Goal: Navigation & Orientation: Find specific page/section

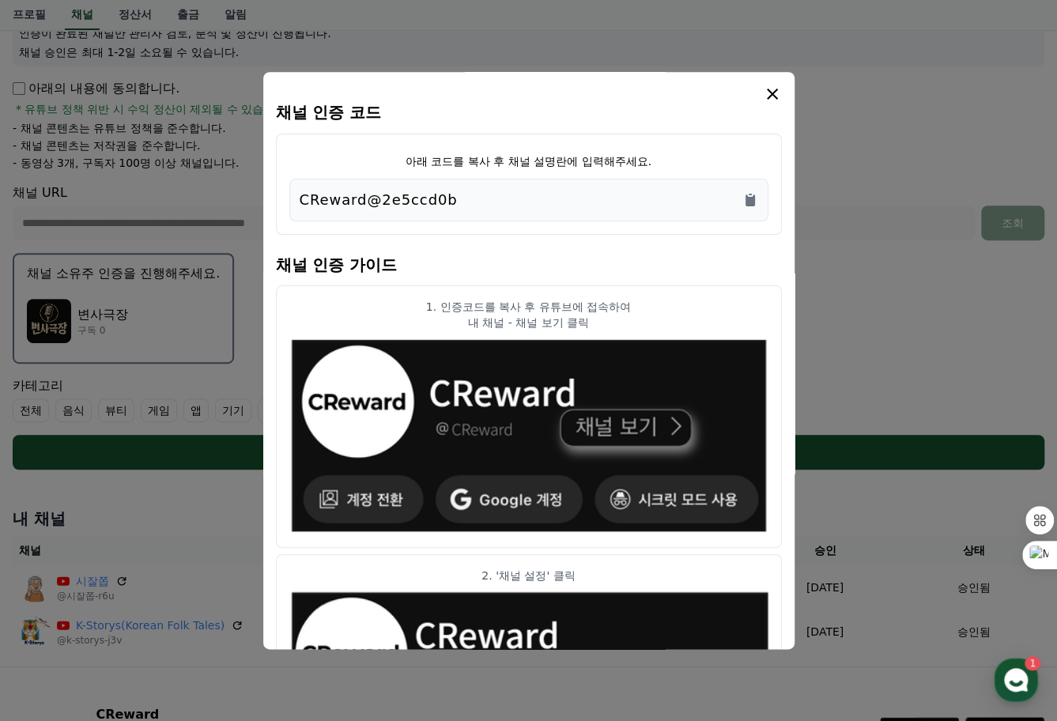
click at [771, 92] on icon "modal" at bounding box center [772, 94] width 11 height 11
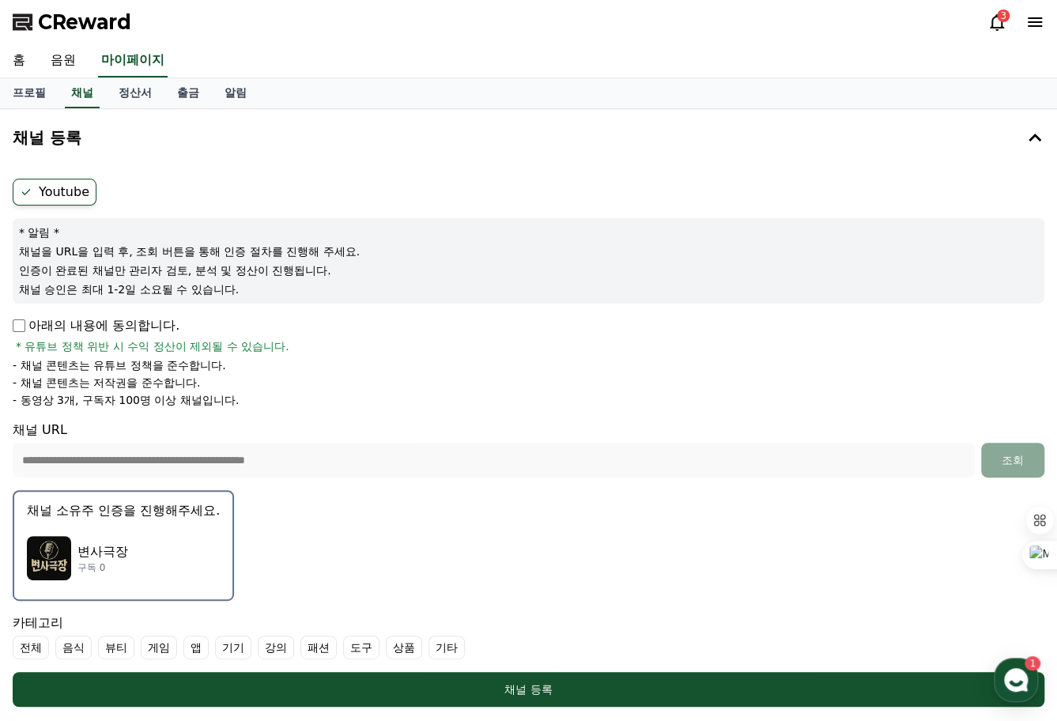
click at [77, 23] on span "CReward" at bounding box center [84, 21] width 93 height 25
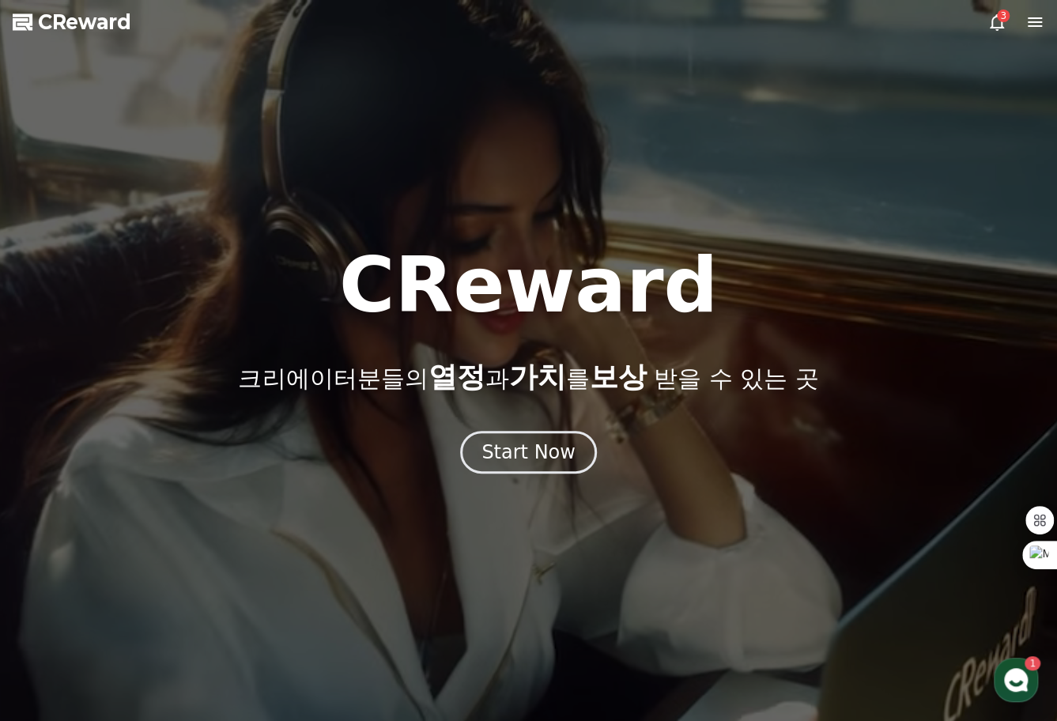
click at [78, 25] on span "CReward" at bounding box center [84, 21] width 93 height 25
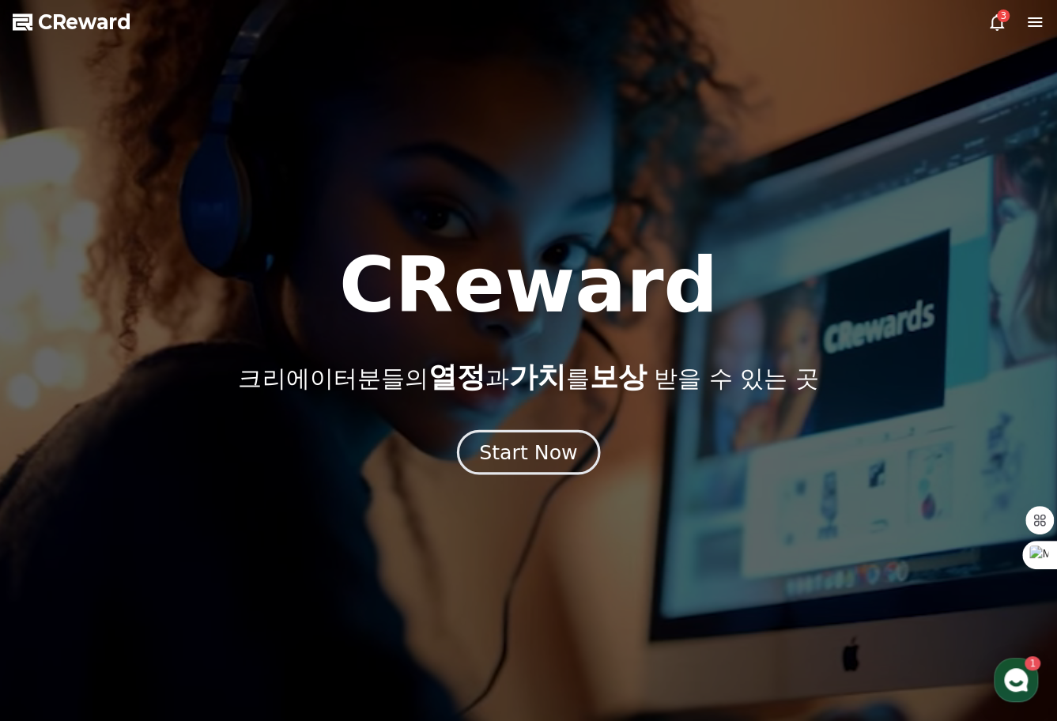
click at [526, 456] on div "Start Now" at bounding box center [528, 452] width 98 height 27
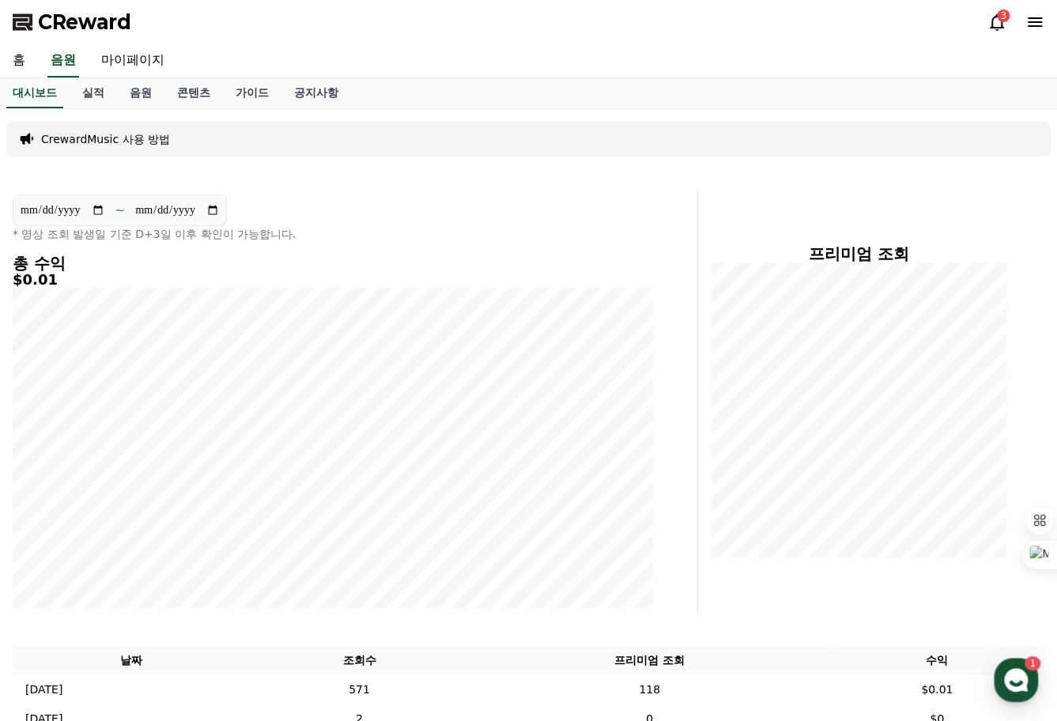
click at [996, 24] on icon at bounding box center [996, 22] width 19 height 19
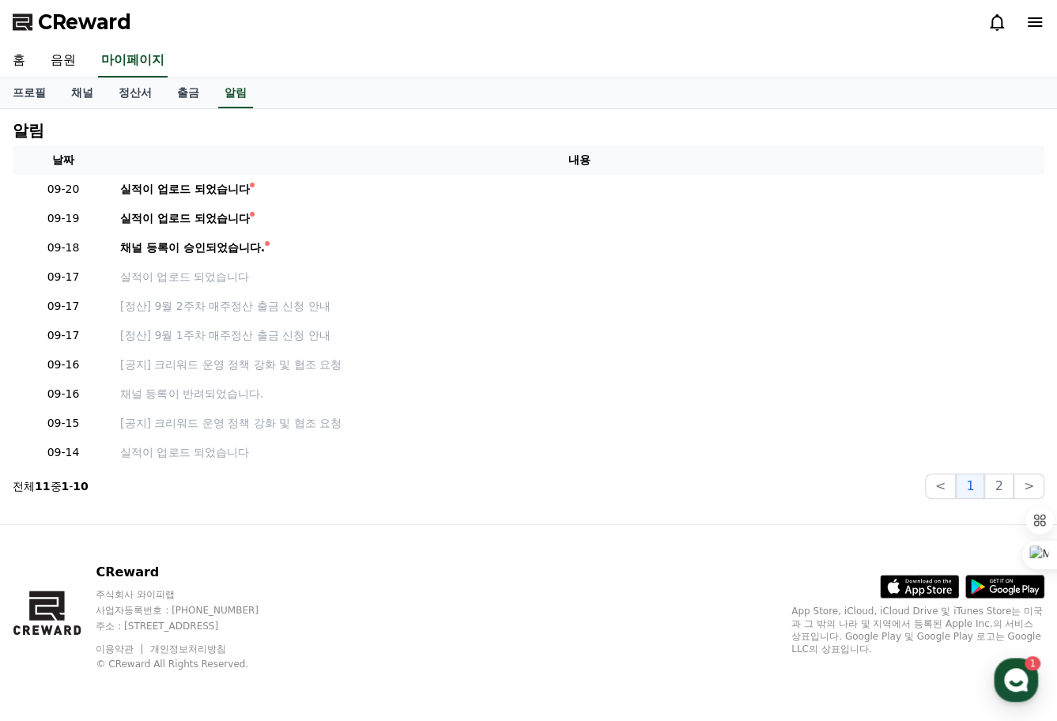
click at [74, 25] on span "CReward" at bounding box center [84, 21] width 93 height 25
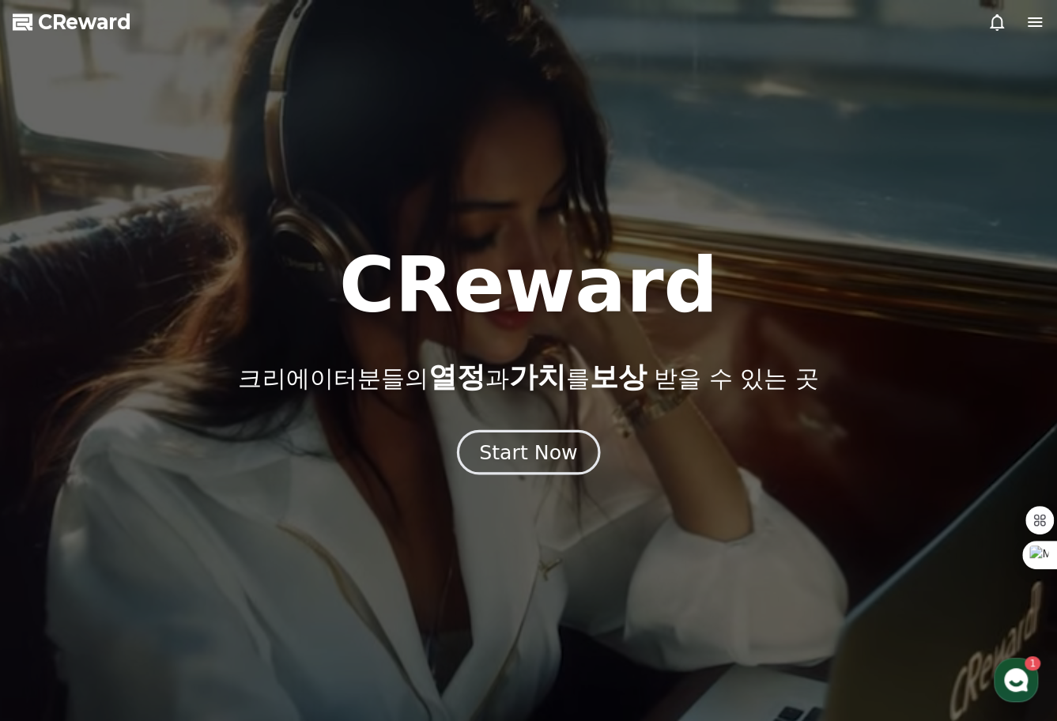
click at [516, 453] on div "Start Now" at bounding box center [528, 452] width 98 height 27
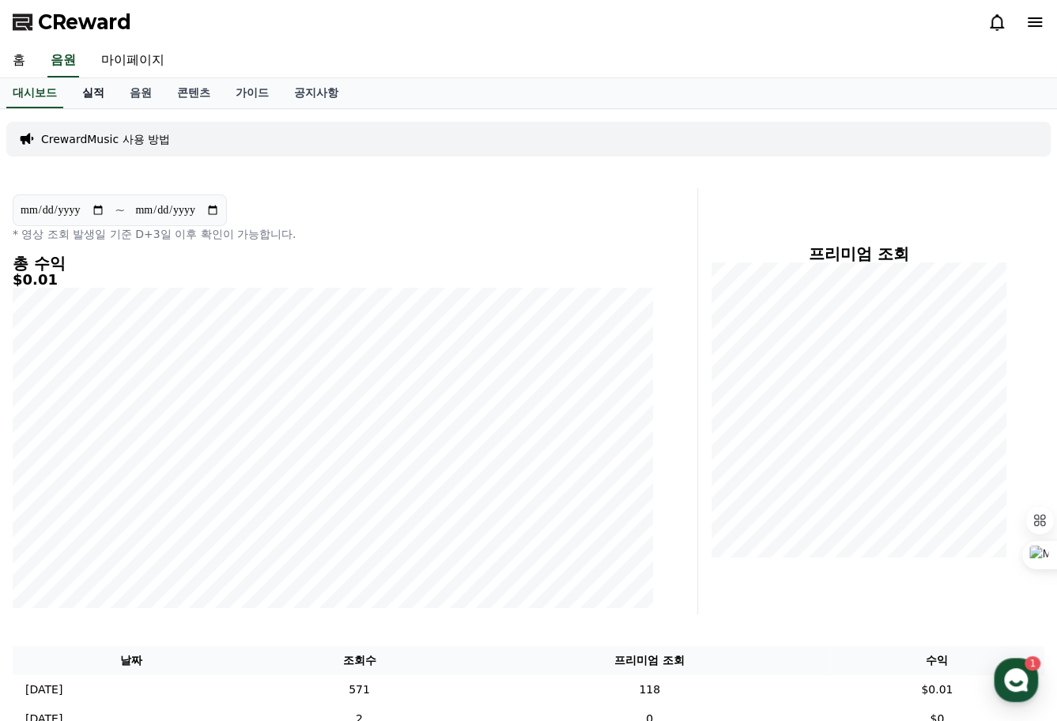
click at [95, 96] on link "실적" at bounding box center [93, 93] width 47 height 30
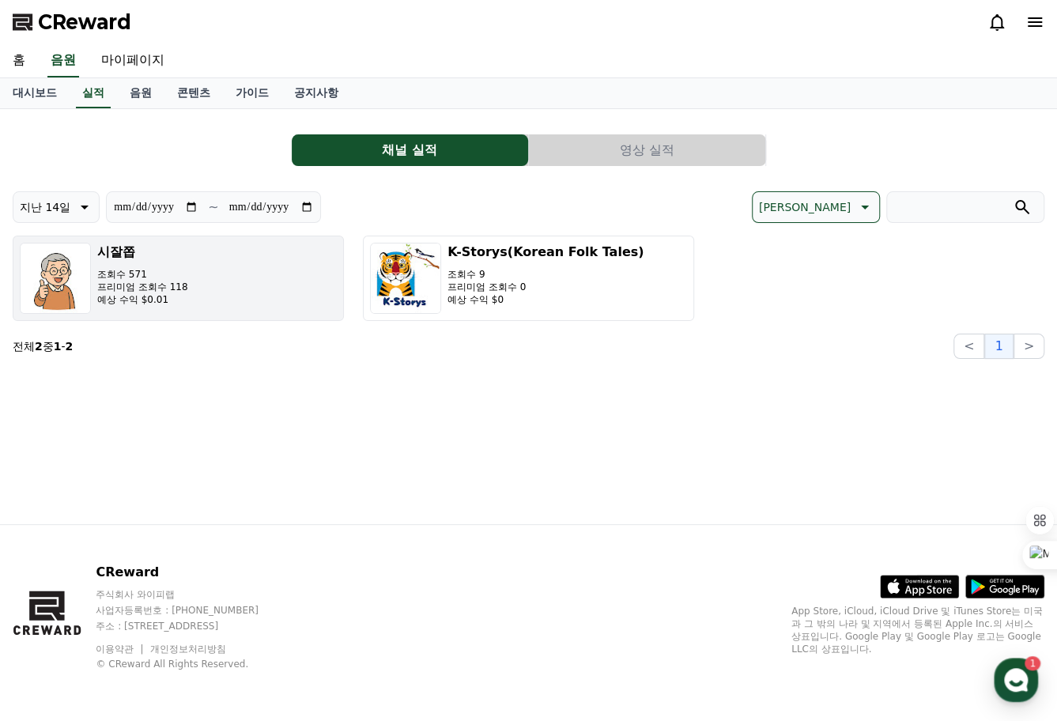
click at [163, 290] on p "프리미엄 조회수 118" at bounding box center [142, 287] width 91 height 13
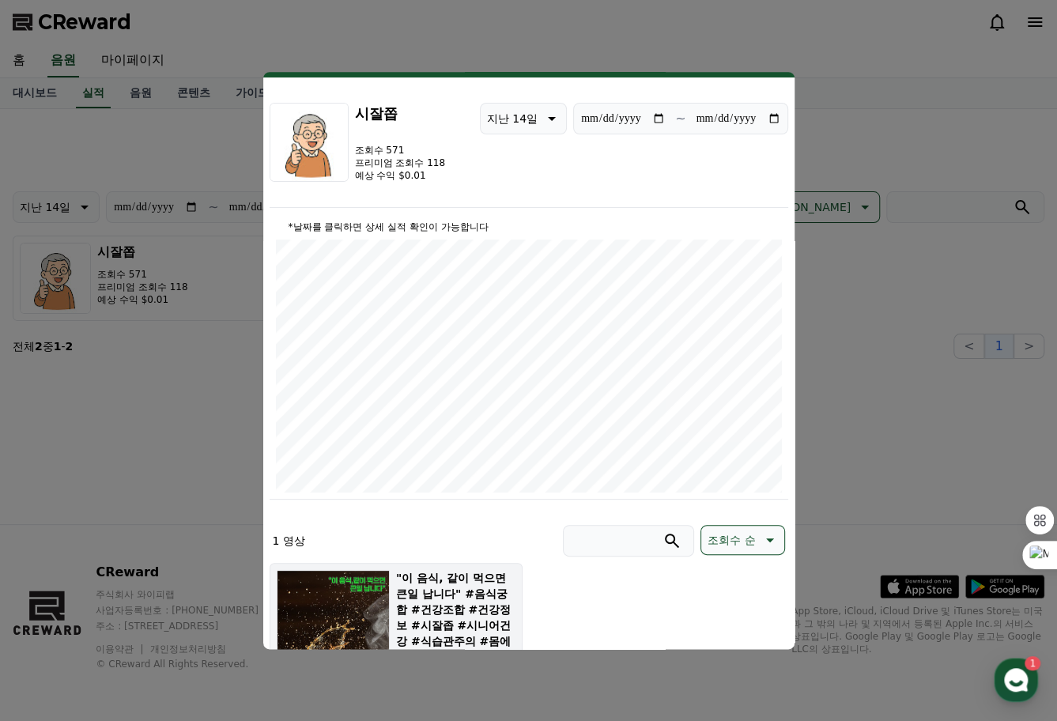
scroll to position [26, 0]
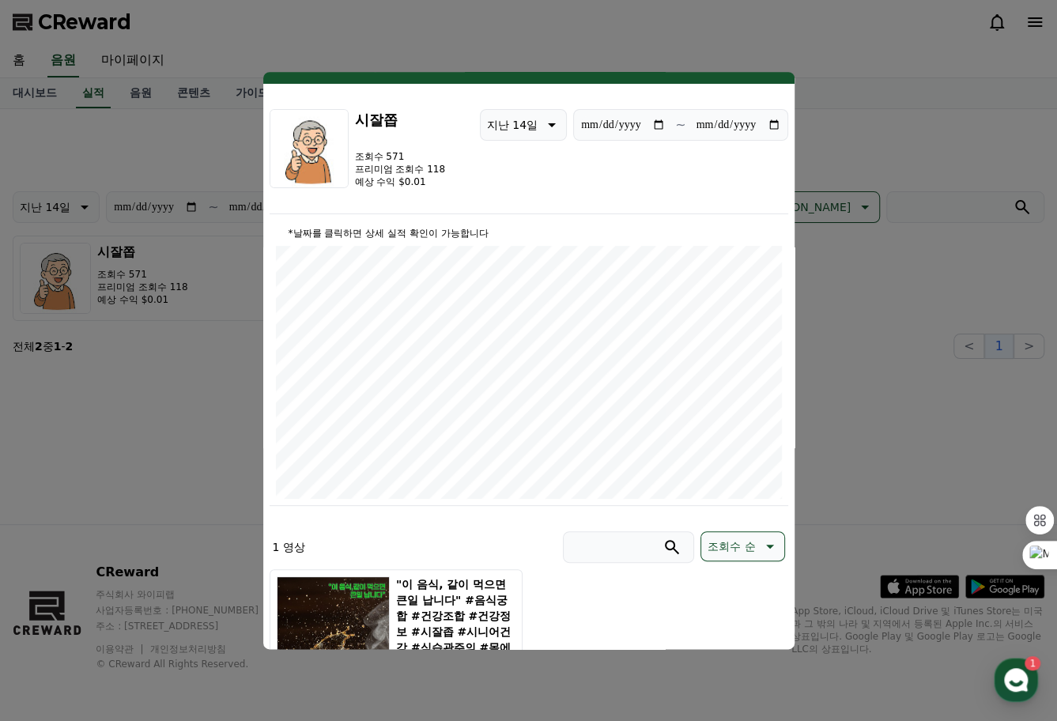
click at [850, 443] on button "close modal" at bounding box center [528, 360] width 1057 height 721
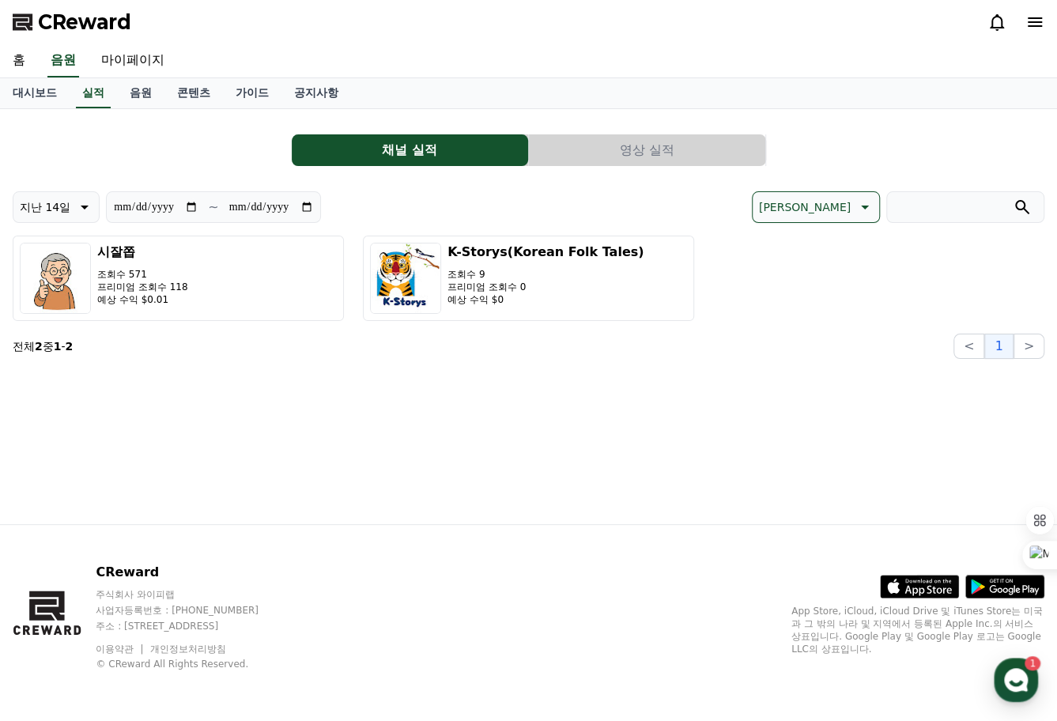
click at [626, 148] on button "영상 실적" at bounding box center [647, 150] width 236 height 32
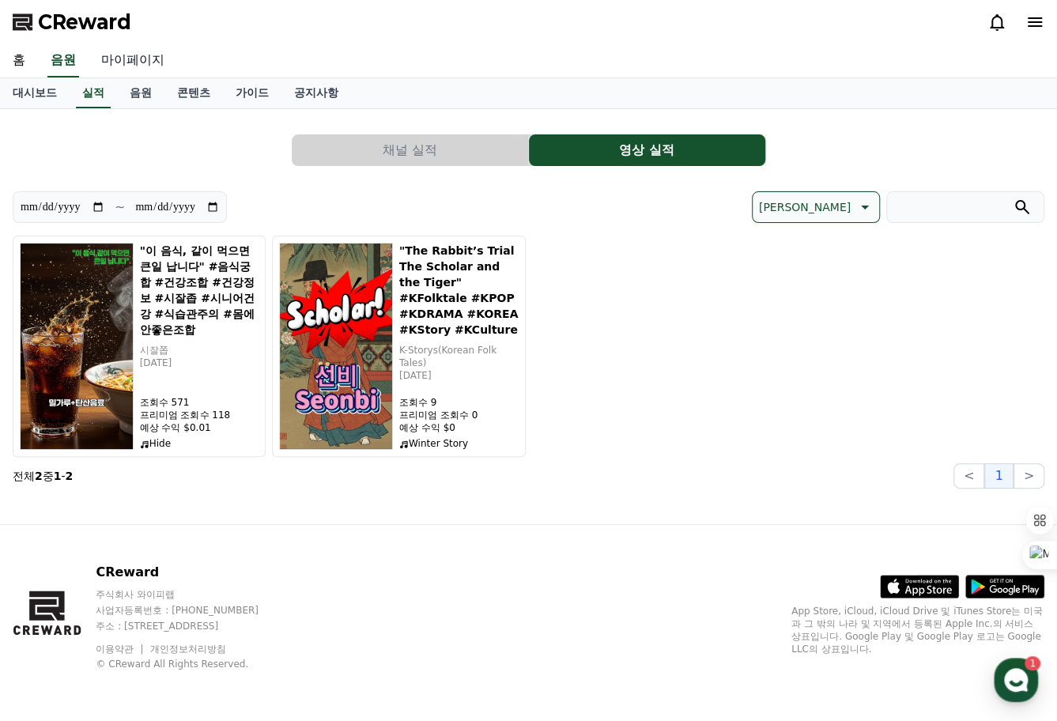
click at [134, 59] on link "마이페이지" at bounding box center [133, 60] width 89 height 33
select select "**********"
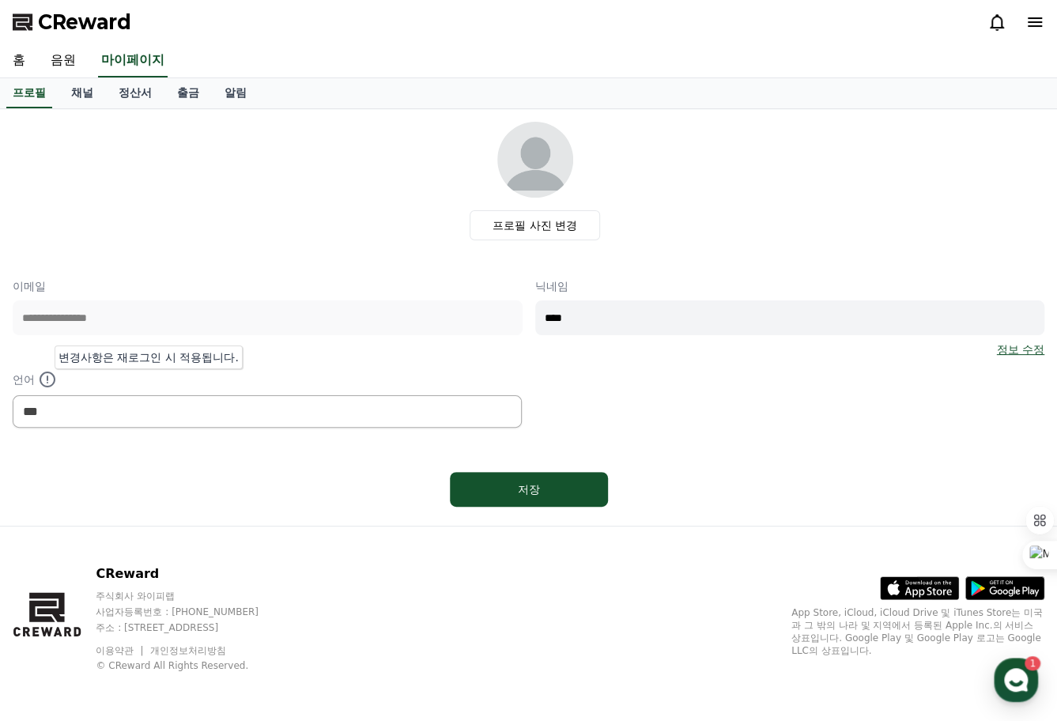
click at [47, 377] on icon at bounding box center [48, 378] width 2 height 6
click at [438, 565] on div "CReward 주식회사 와이피랩 사업자등록번호 : 655-81-03655 주소 : 경기도 김포시 양촌읍 양곡로 495, 3층 305-비이16호…" at bounding box center [528, 624] width 1057 height 196
click at [81, 97] on link "채널" at bounding box center [81, 93] width 47 height 30
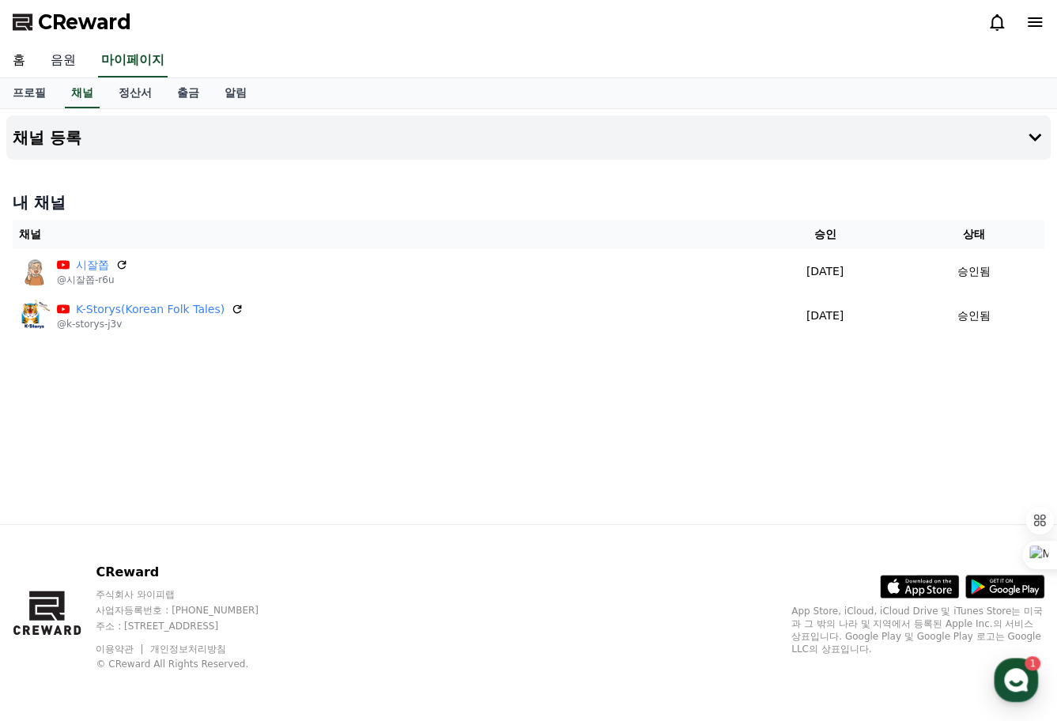
click at [66, 62] on link "음원" at bounding box center [63, 60] width 51 height 33
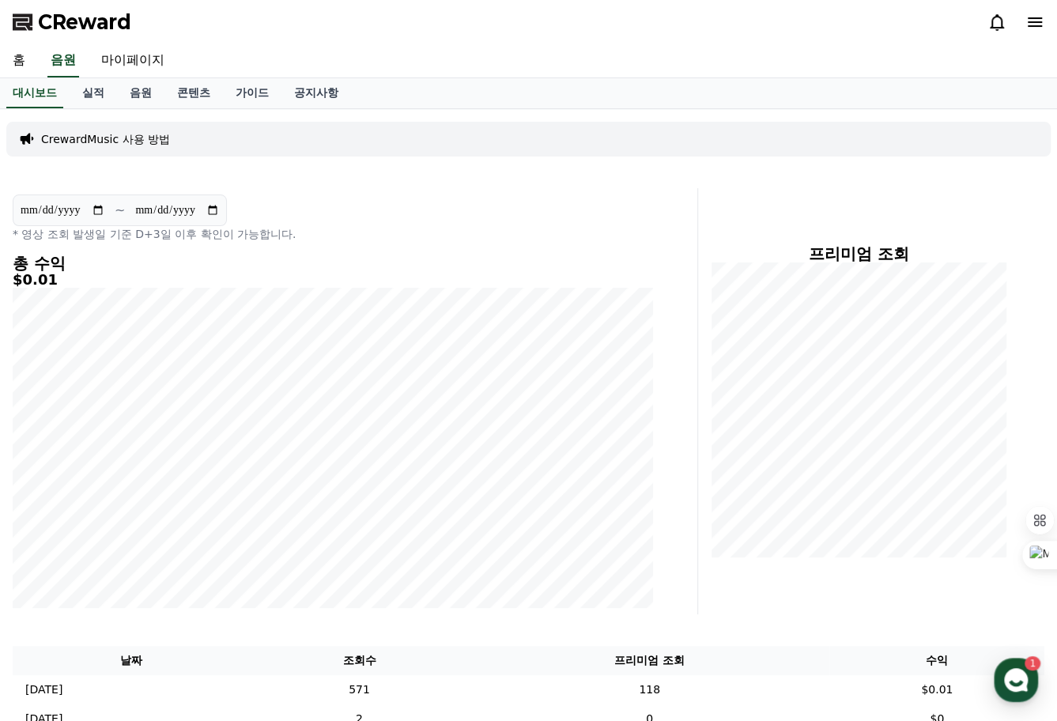
click at [137, 141] on p "CrewardMusic 사용 방법" at bounding box center [105, 139] width 129 height 16
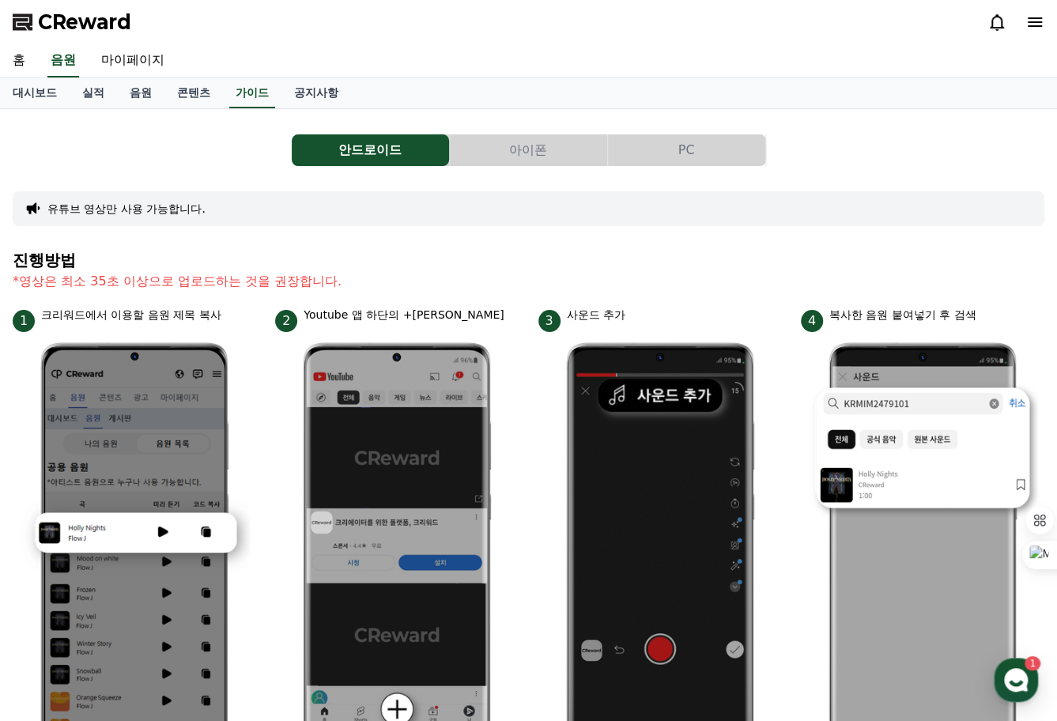
click at [692, 153] on button "PC" at bounding box center [686, 150] width 157 height 32
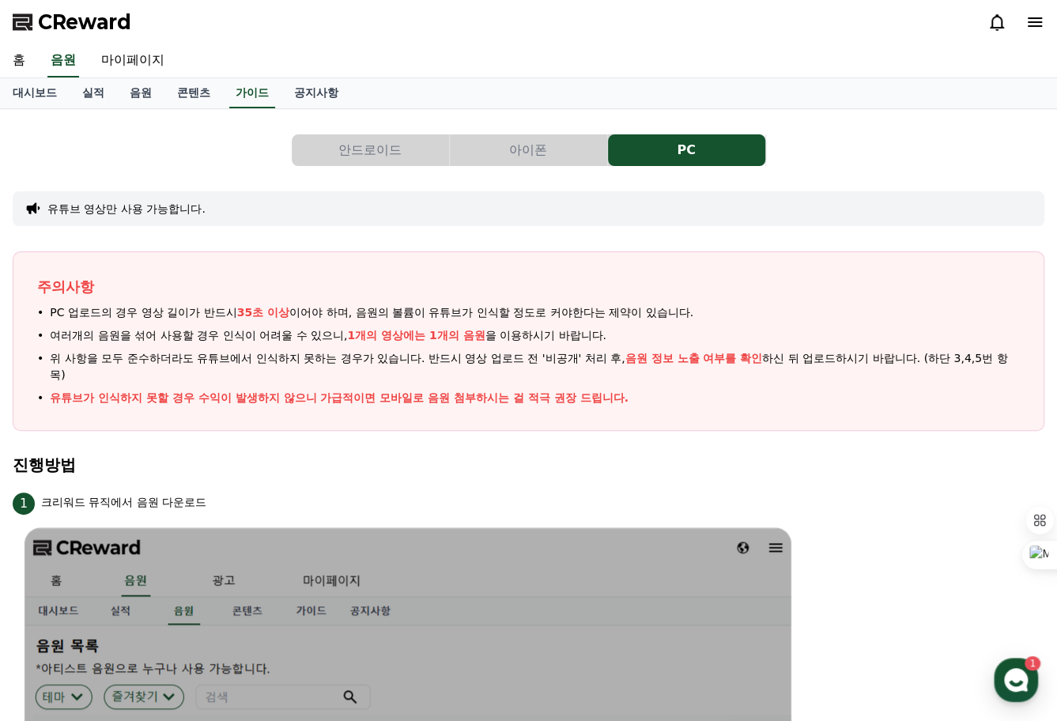
drag, startPoint x: 111, startPoint y: 336, endPoint x: 344, endPoint y: 344, distance: 233.3
click at [344, 344] on ul "PC 업로드의 경우 영상 길이가 반드시 35초 이상 이어야 하며, 음원의 볼륨이 유튜브가 인식할 정도로 커야한다는 제약이 있습니다. 여러개의 …" at bounding box center [528, 355] width 982 height 102
click at [255, 378] on span "위 사항을 모두 준수하더라도 유튜브에서 인식하지 못하는 경우가 있습니다. 반드시 영상 업로드 전 '비공개' 처리 후, 음원 정보 노출 여부를 …" at bounding box center [535, 366] width 970 height 33
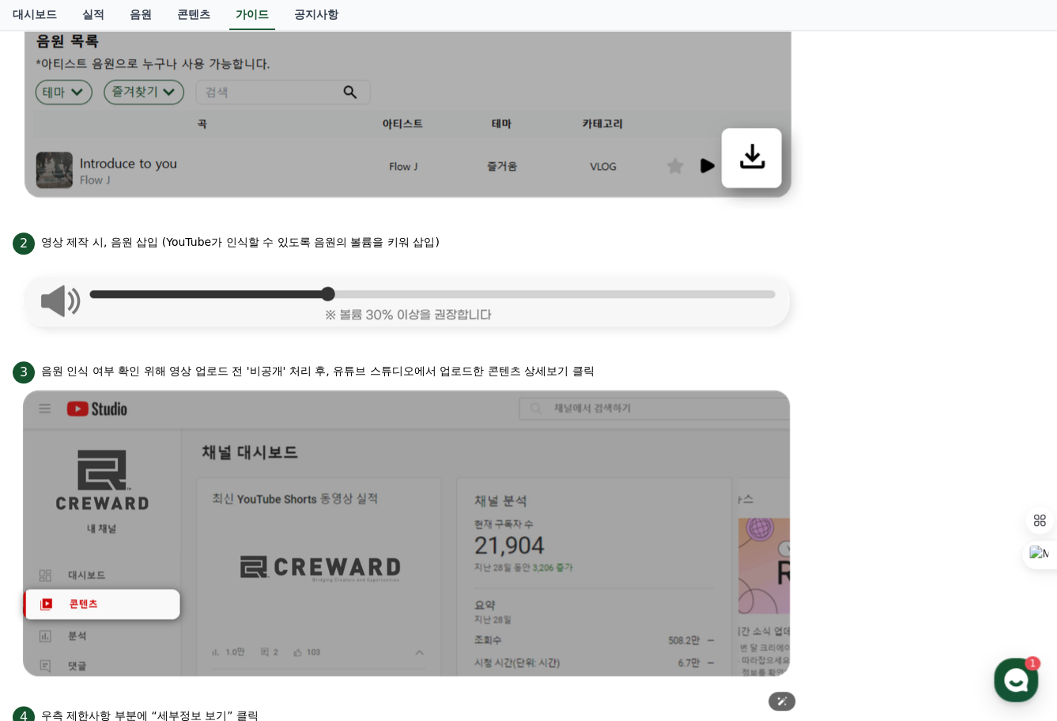
scroll to position [605, 0]
drag, startPoint x: 343, startPoint y: 368, endPoint x: 485, endPoint y: 373, distance: 141.6
click at [485, 373] on p "음원 인식 여부 확인 위해 영상 업로드 전 '비공개' 처리 후, 유튜브 스튜디오에서 업로드한 콘텐츠 상세보기 클릭" at bounding box center [317, 370] width 552 height 17
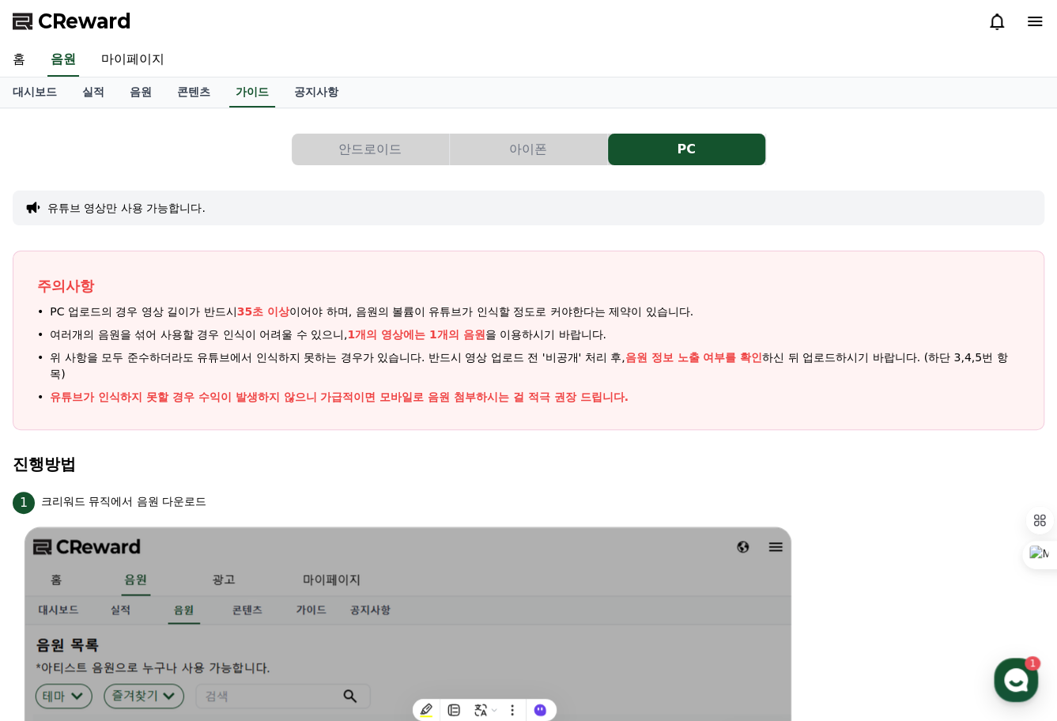
scroll to position [0, 0]
click at [147, 94] on link "음원" at bounding box center [140, 93] width 47 height 30
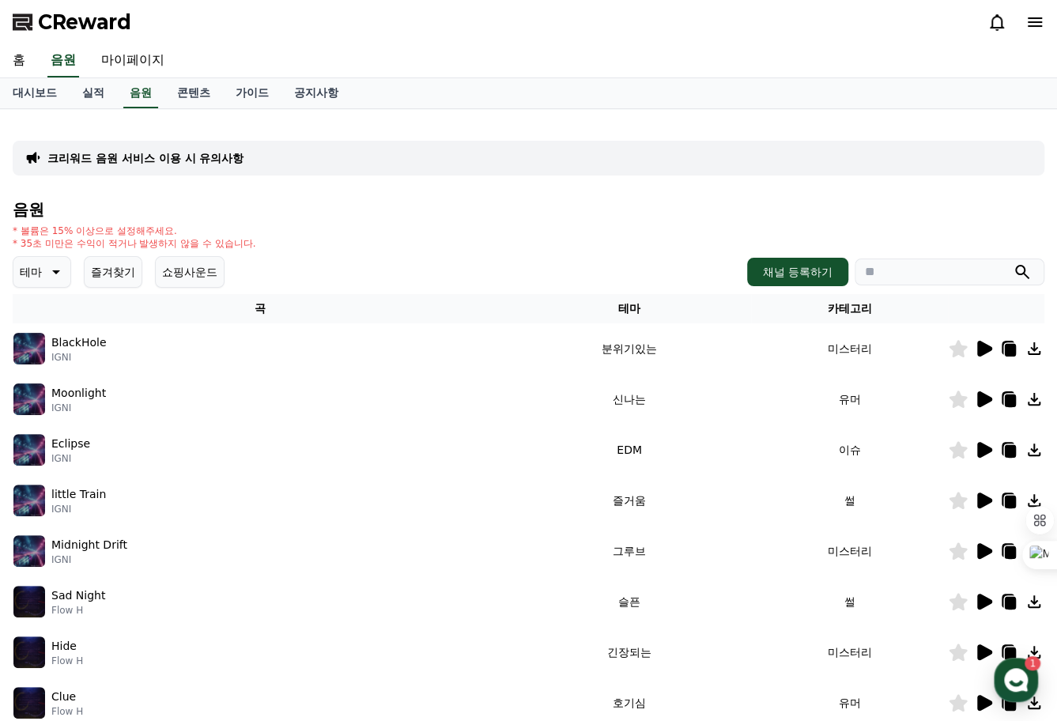
click at [887, 271] on input "search" at bounding box center [949, 271] width 190 height 27
paste input "*********"
type input "*********"
click at [1024, 270] on icon "submit" at bounding box center [1021, 271] width 19 height 19
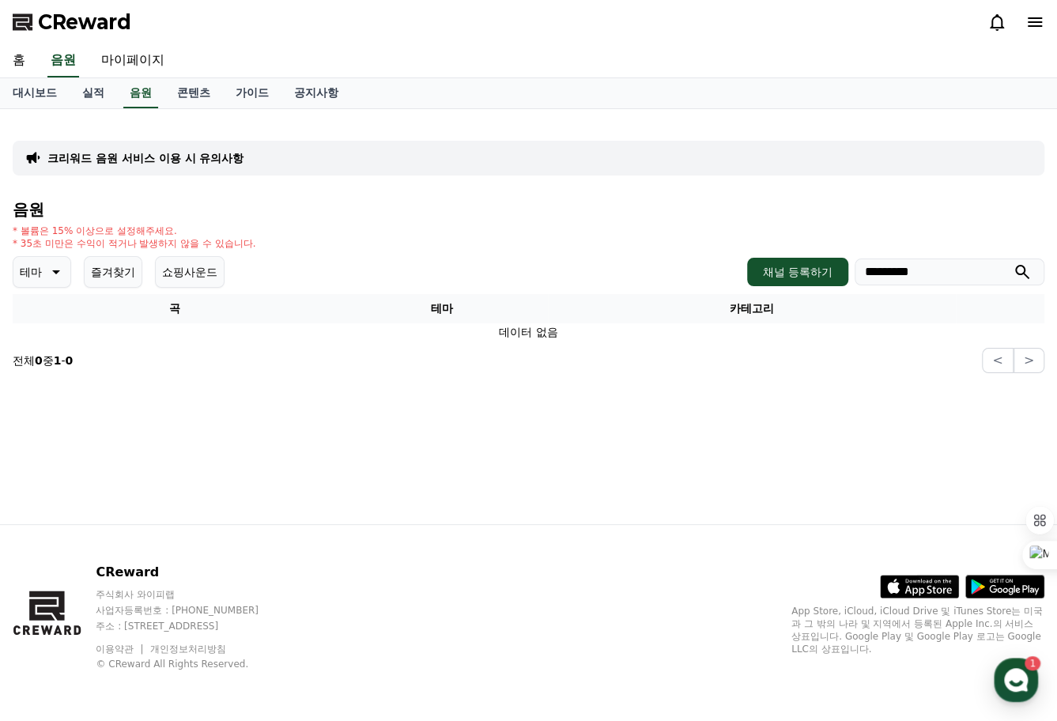
click at [1026, 268] on icon "submit" at bounding box center [1021, 271] width 19 height 19
click at [19, 68] on link "홈" at bounding box center [19, 60] width 38 height 33
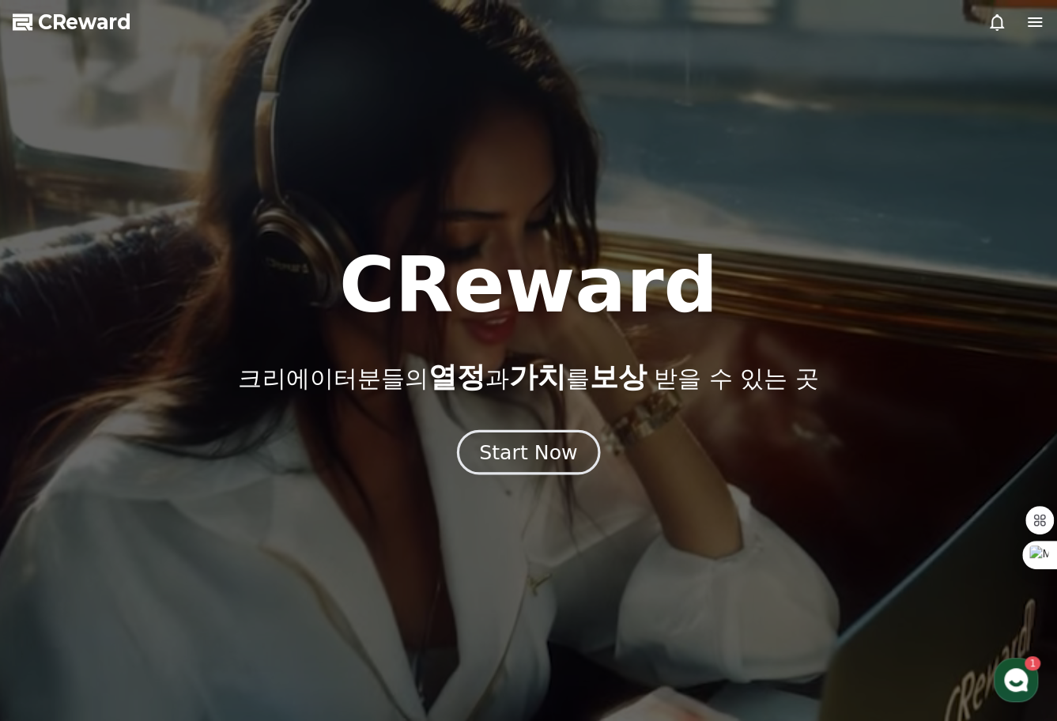
click at [522, 447] on div "Start Now" at bounding box center [528, 452] width 98 height 27
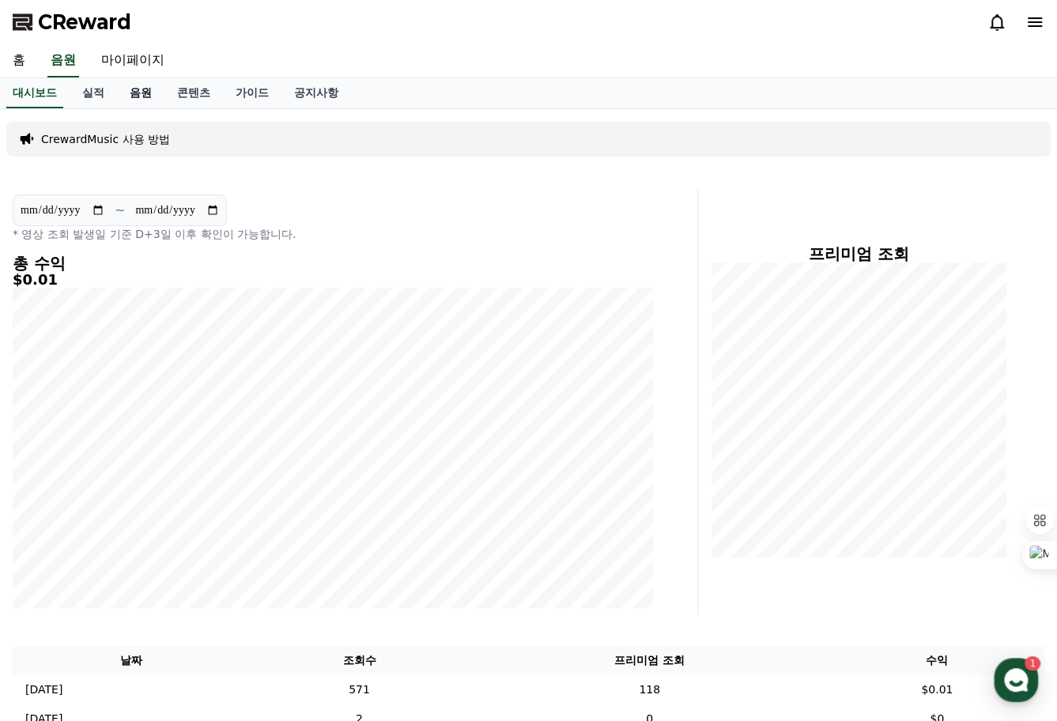
click at [141, 99] on link "음원" at bounding box center [140, 93] width 47 height 30
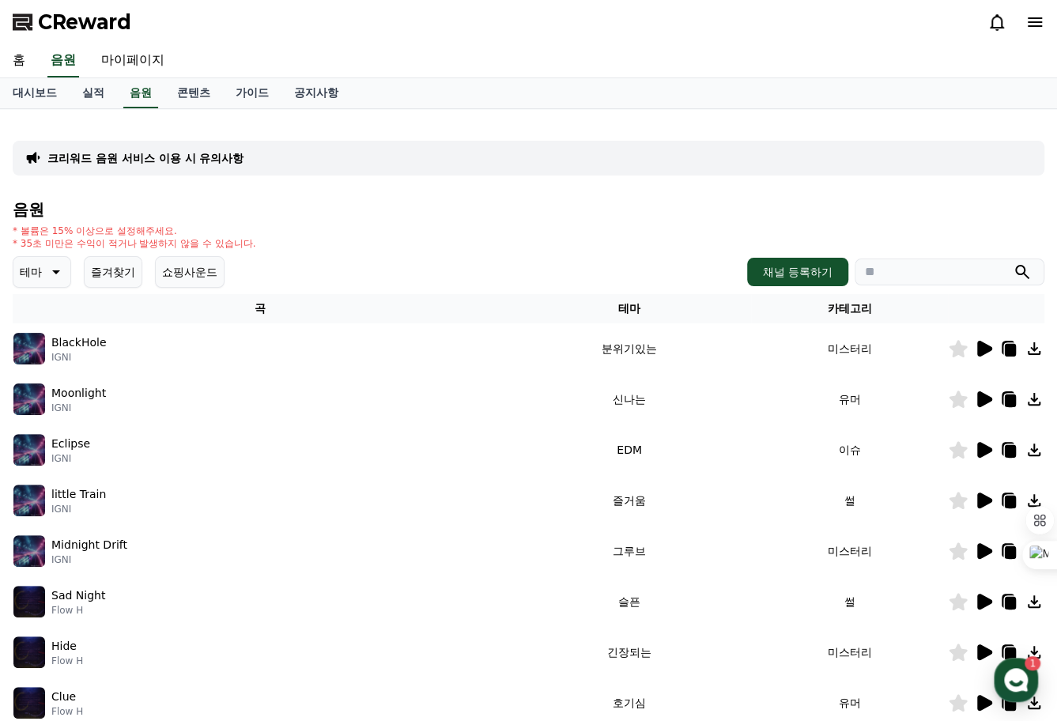
click at [982, 349] on icon at bounding box center [984, 349] width 15 height 16
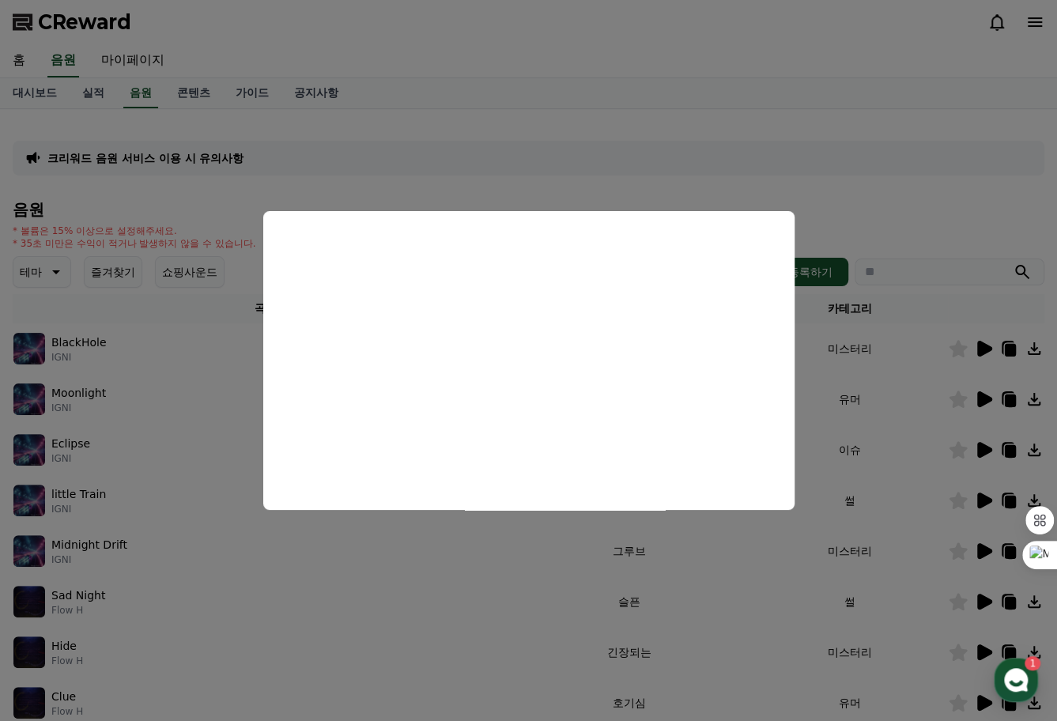
click at [848, 221] on button "close modal" at bounding box center [528, 360] width 1057 height 721
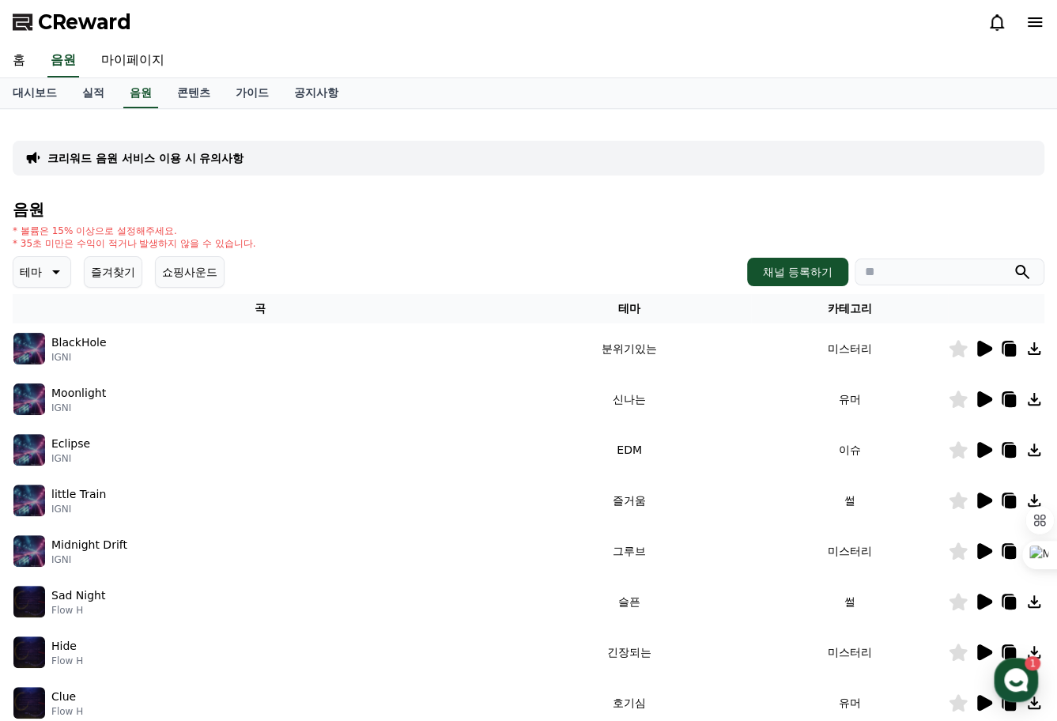
click at [52, 271] on icon at bounding box center [54, 271] width 19 height 19
click at [57, 363] on button "감동적인" at bounding box center [43, 361] width 57 height 35
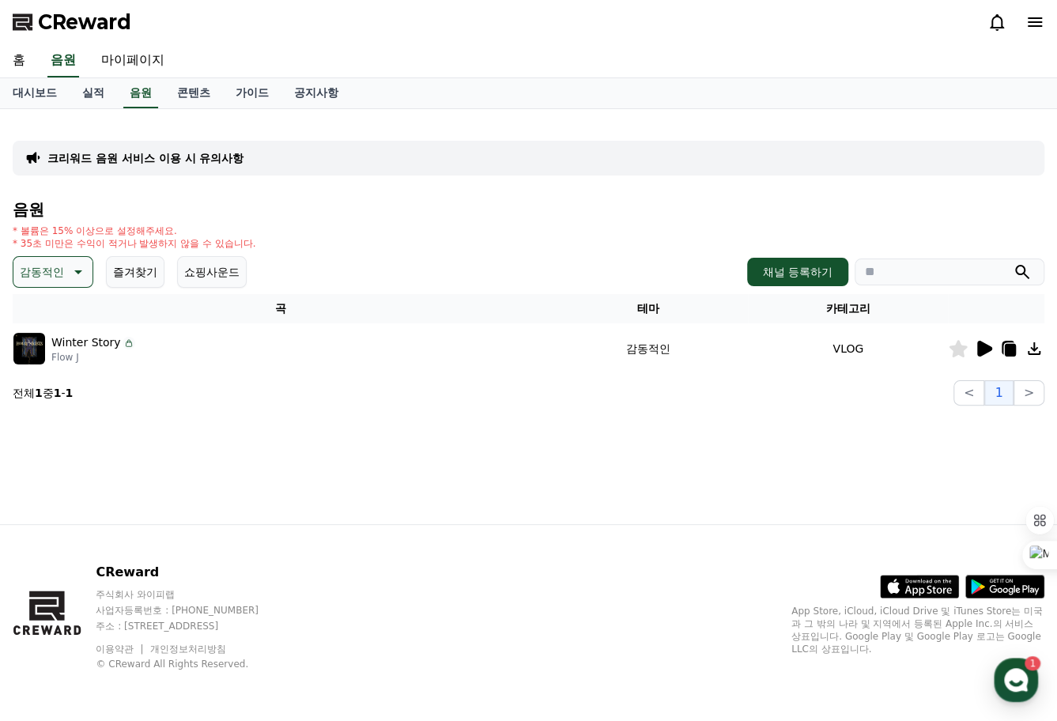
click at [982, 348] on icon at bounding box center [984, 349] width 15 height 16
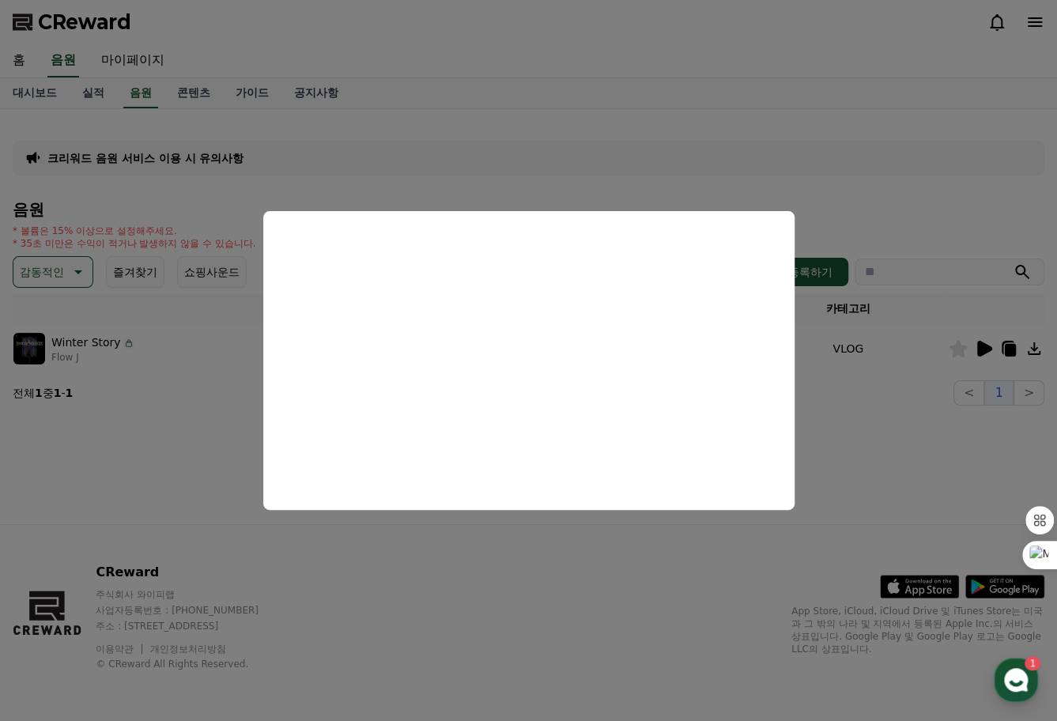
click at [1035, 351] on button "close modal" at bounding box center [528, 360] width 1057 height 721
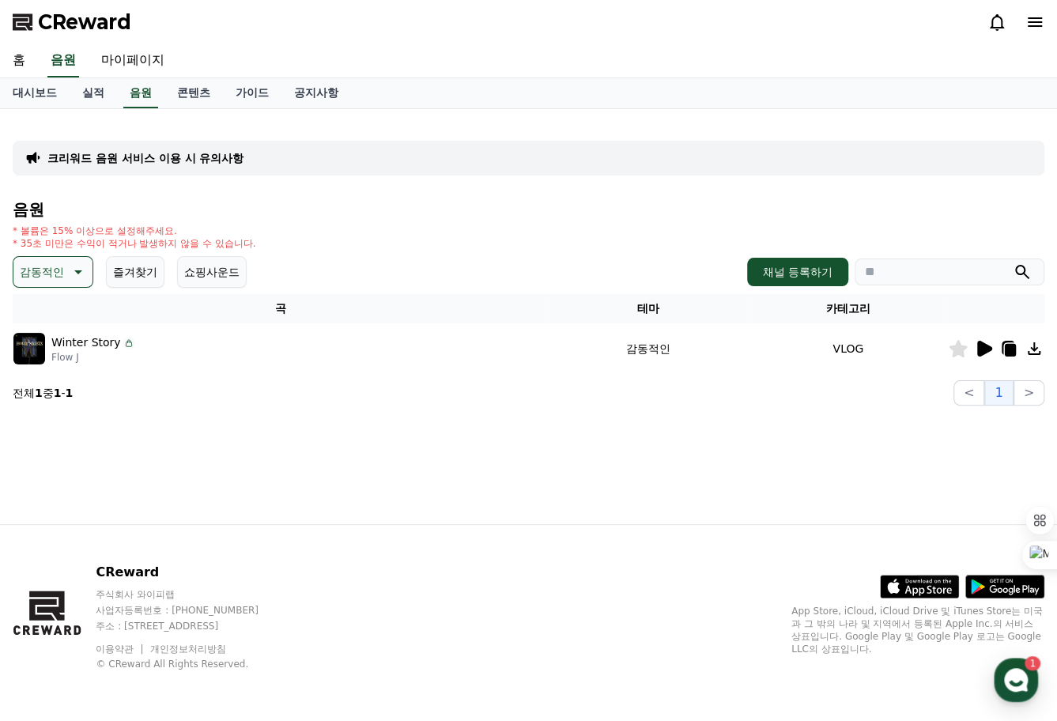
click at [1034, 351] on icon at bounding box center [1033, 348] width 19 height 19
click at [477, 45] on div "홈 음원 마이페이지" at bounding box center [528, 60] width 1057 height 33
click at [142, 97] on link "음원" at bounding box center [140, 93] width 35 height 30
click at [75, 270] on icon at bounding box center [78, 272] width 8 height 4
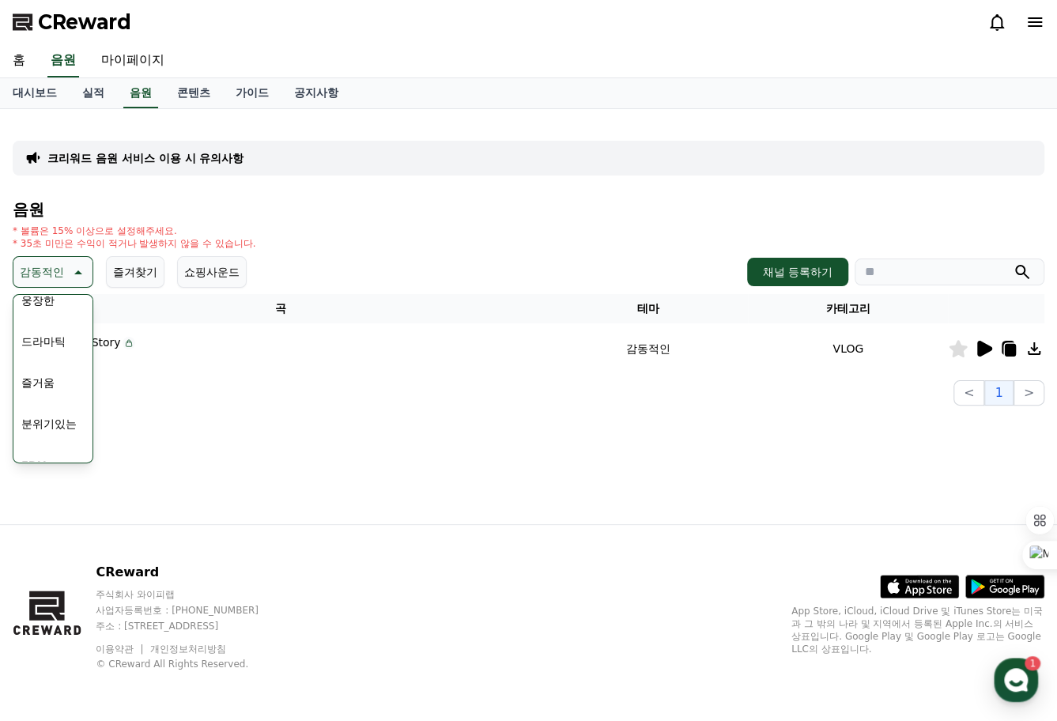
click at [55, 340] on button "드라마틱" at bounding box center [43, 341] width 57 height 35
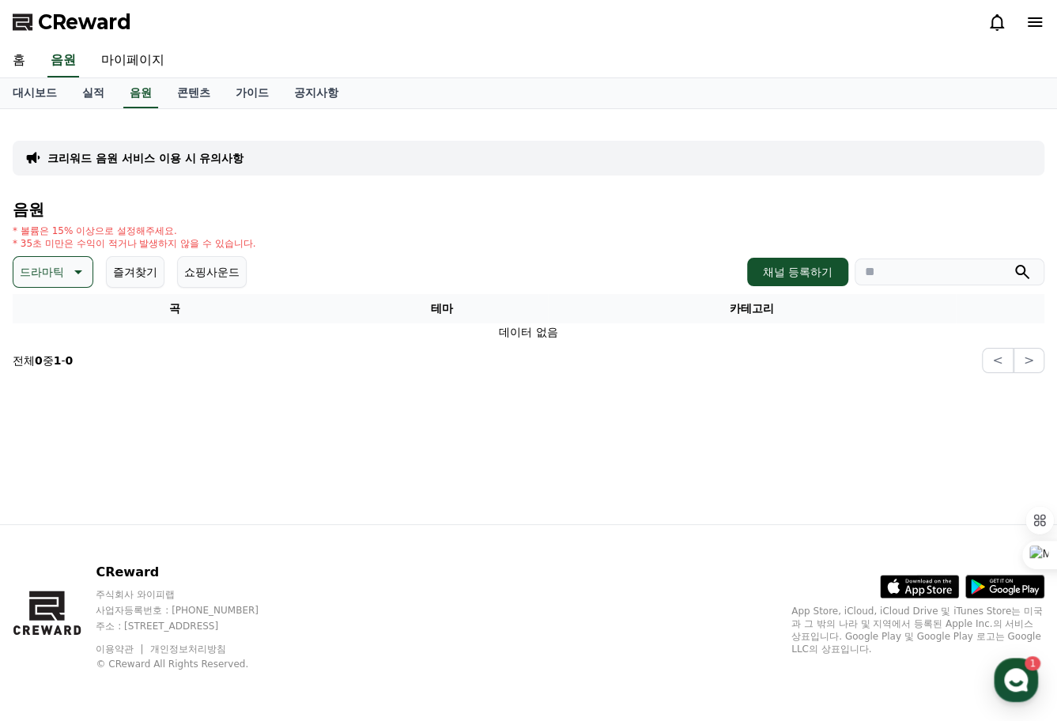
click at [78, 270] on icon at bounding box center [78, 272] width 8 height 4
click at [36, 324] on button "밝은" at bounding box center [32, 320] width 35 height 35
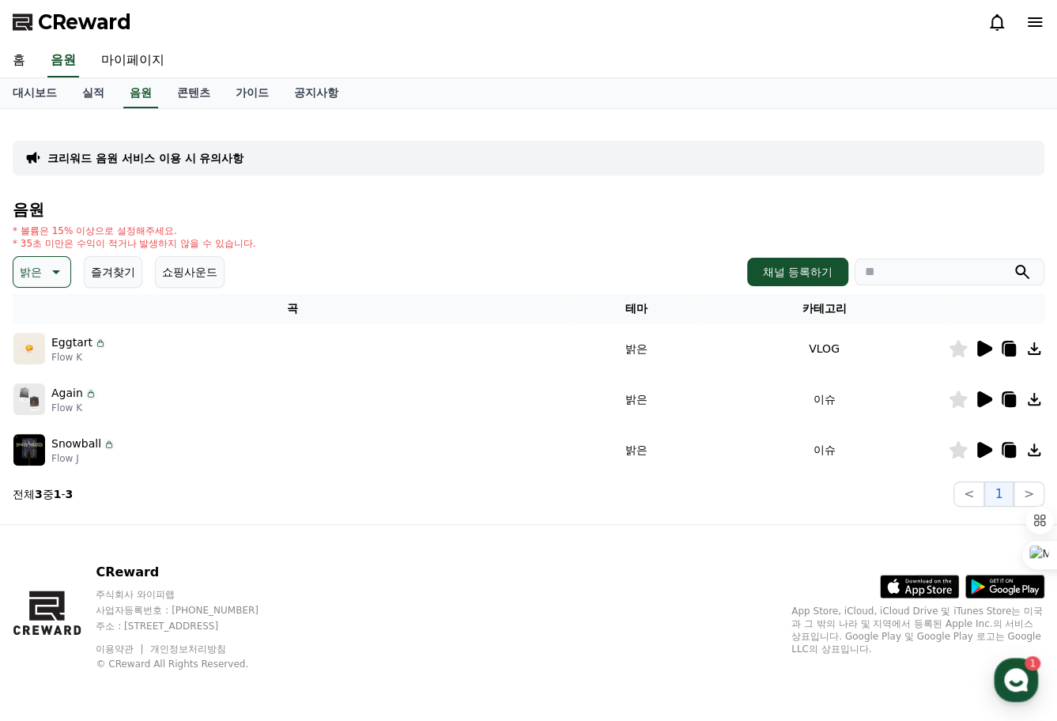
click at [983, 348] on icon at bounding box center [984, 349] width 15 height 16
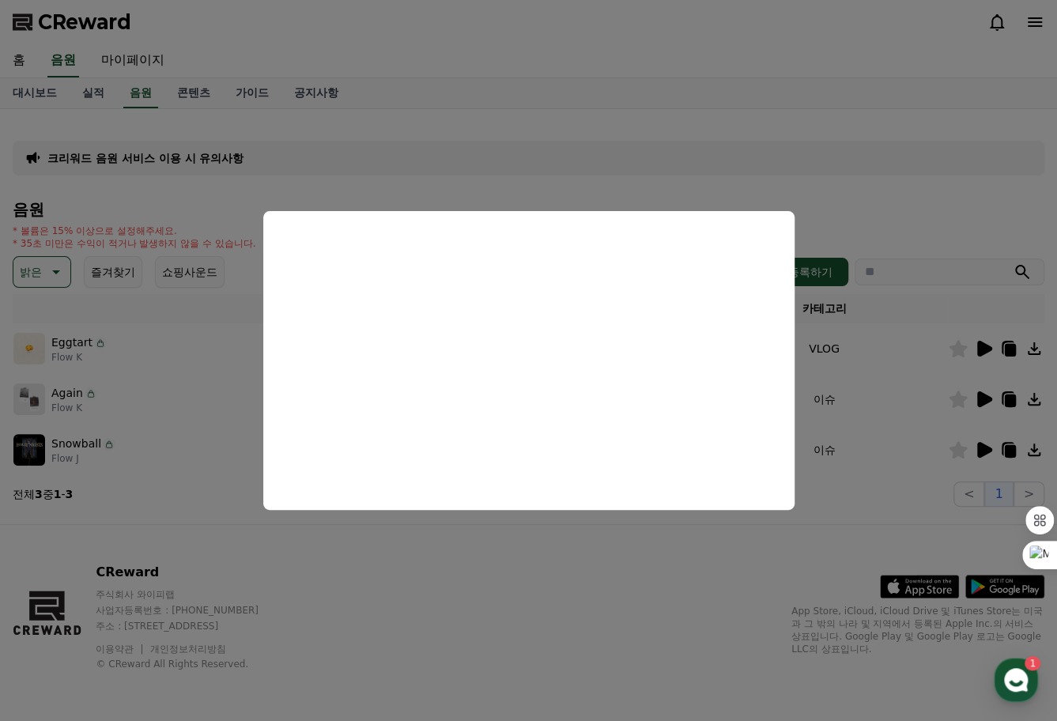
drag, startPoint x: 978, startPoint y: 398, endPoint x: 956, endPoint y: 403, distance: 22.6
click at [980, 398] on button "close modal" at bounding box center [528, 360] width 1057 height 721
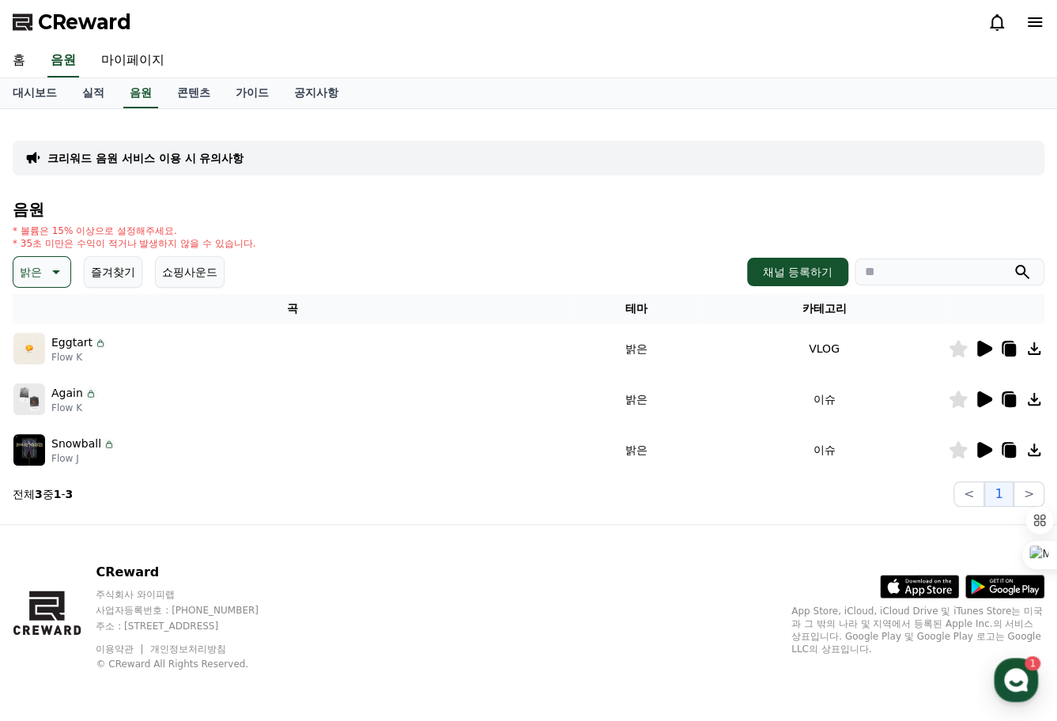
click at [984, 398] on icon at bounding box center [984, 399] width 15 height 16
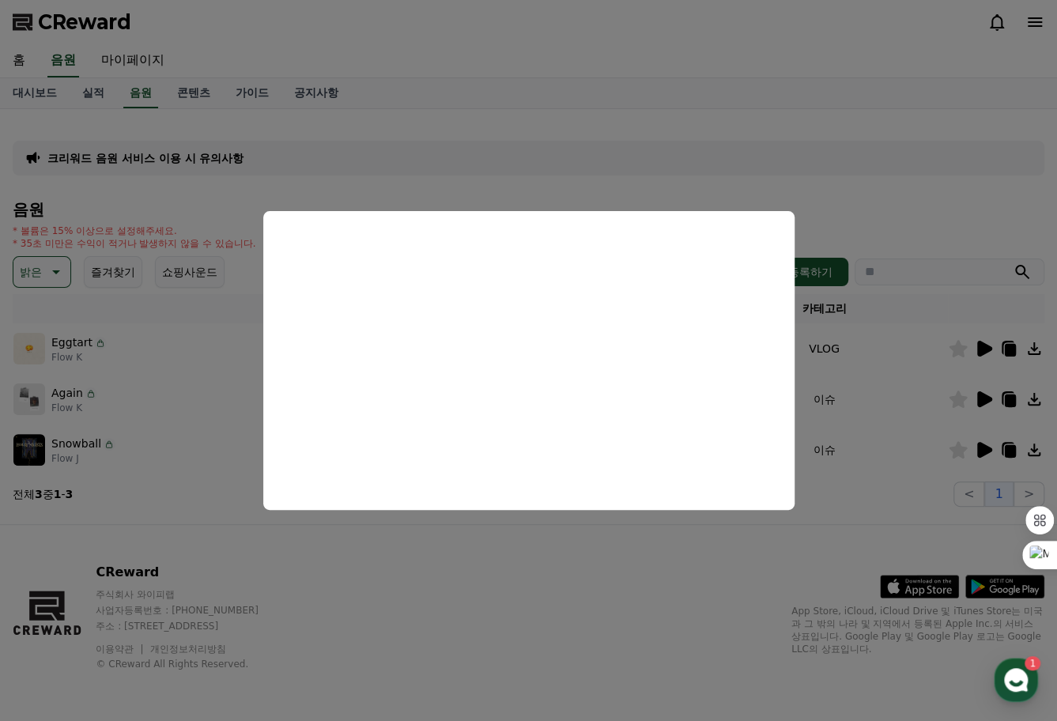
click at [983, 450] on button "close modal" at bounding box center [528, 360] width 1057 height 721
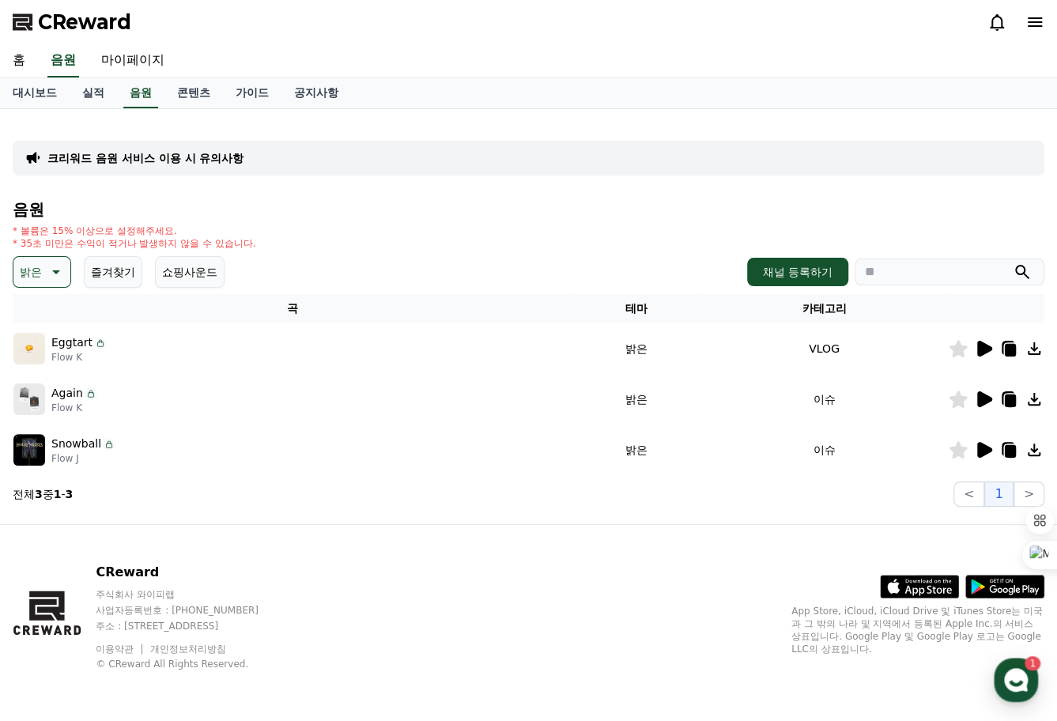
click at [982, 448] on icon at bounding box center [984, 450] width 15 height 16
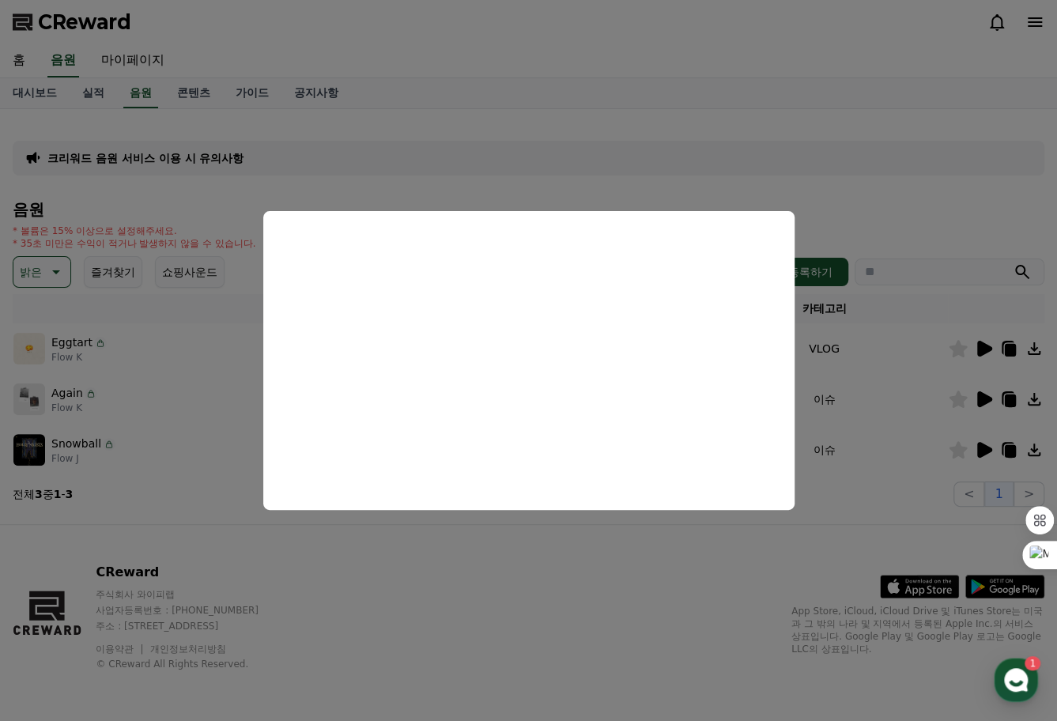
click at [856, 213] on button "close modal" at bounding box center [528, 360] width 1057 height 721
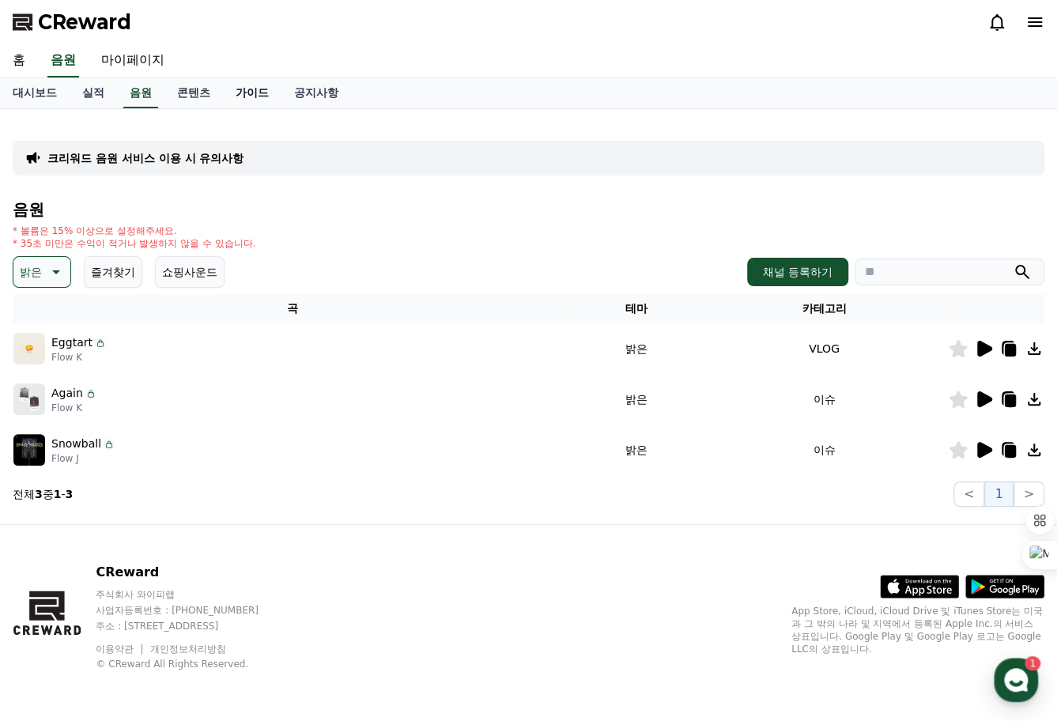
click at [258, 91] on link "가이드" at bounding box center [252, 93] width 58 height 30
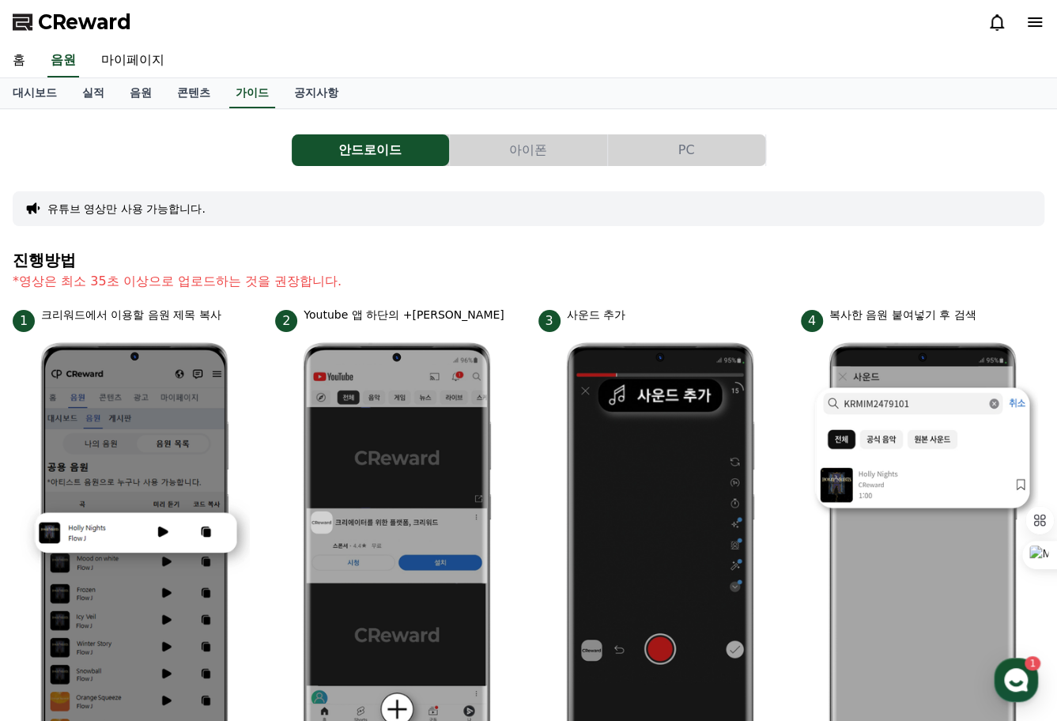
click at [686, 149] on button "PC" at bounding box center [686, 150] width 157 height 32
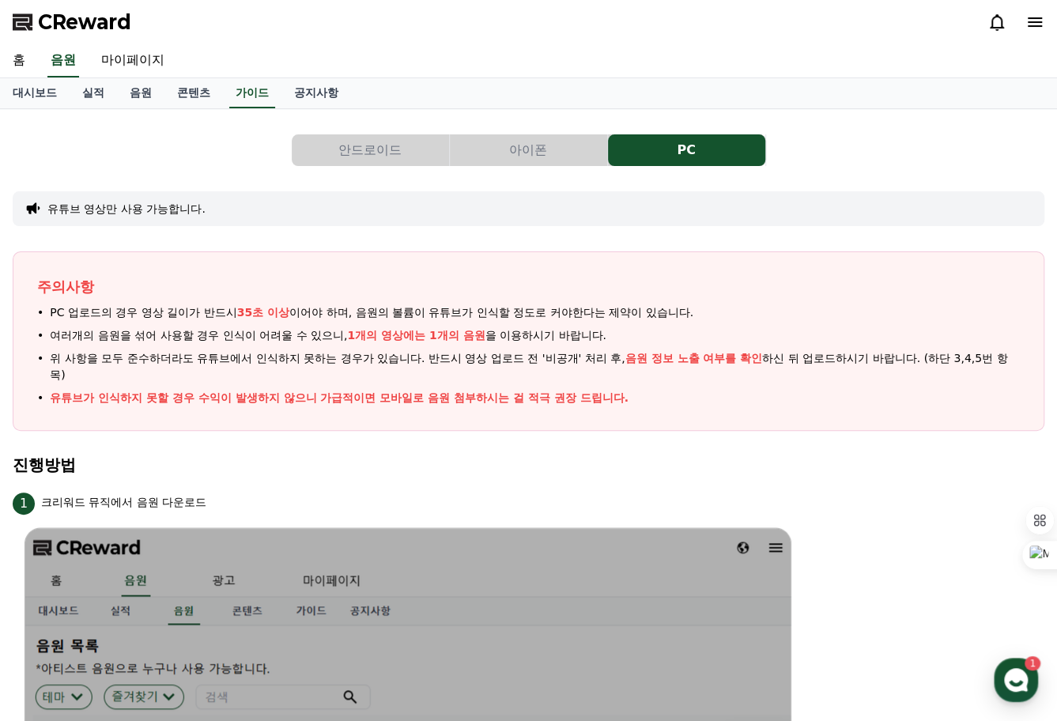
click at [111, 465] on h4 "진행방법" at bounding box center [528, 464] width 1031 height 17
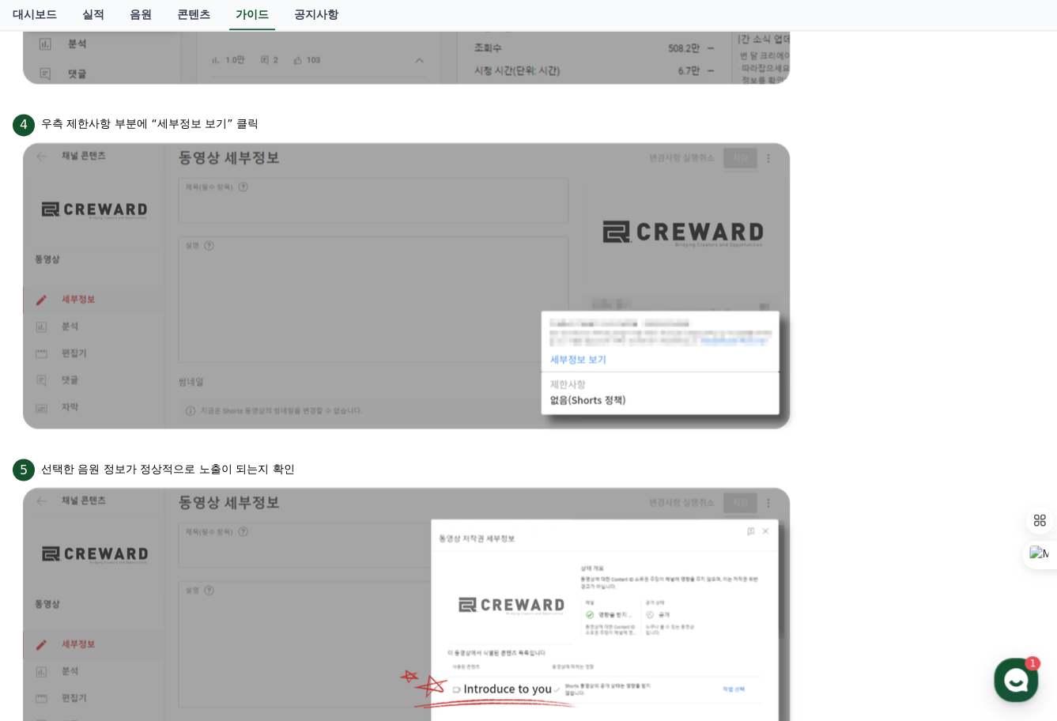
scroll to position [1212, 0]
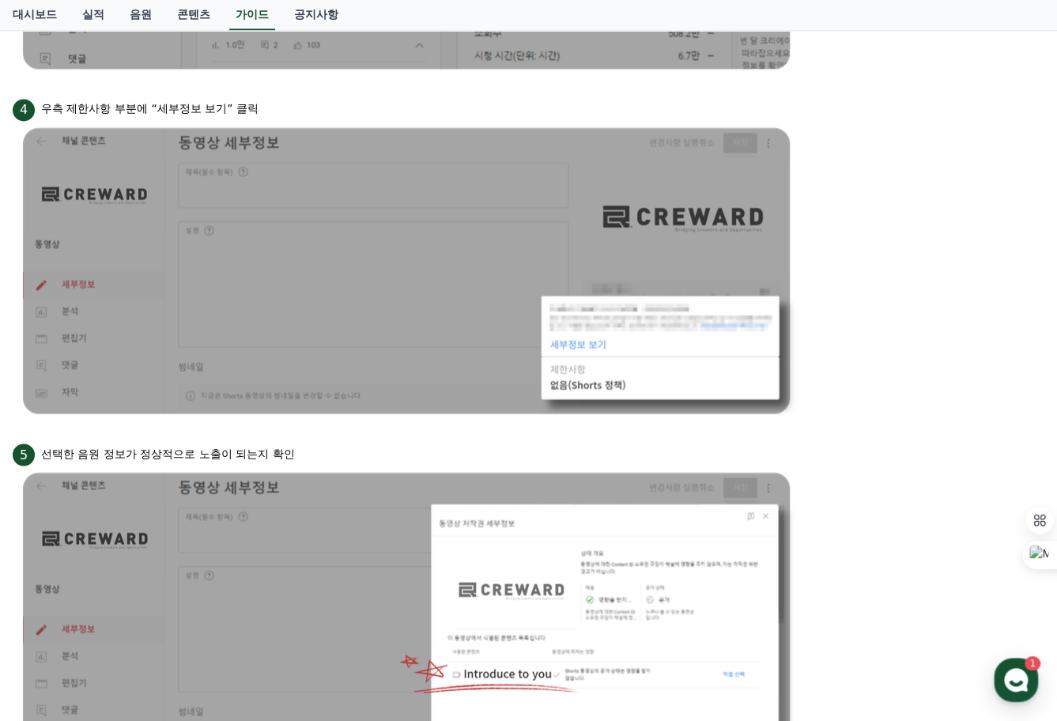
click at [96, 14] on link "실적" at bounding box center [93, 15] width 47 height 30
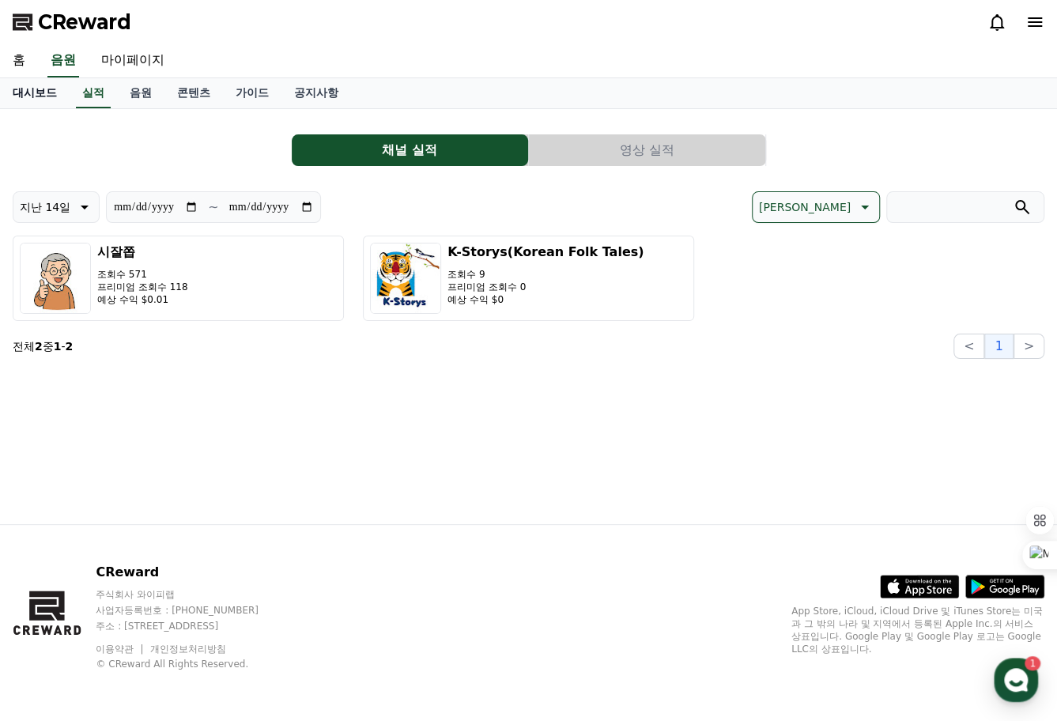
click at [43, 96] on link "대시보드" at bounding box center [35, 93] width 70 height 30
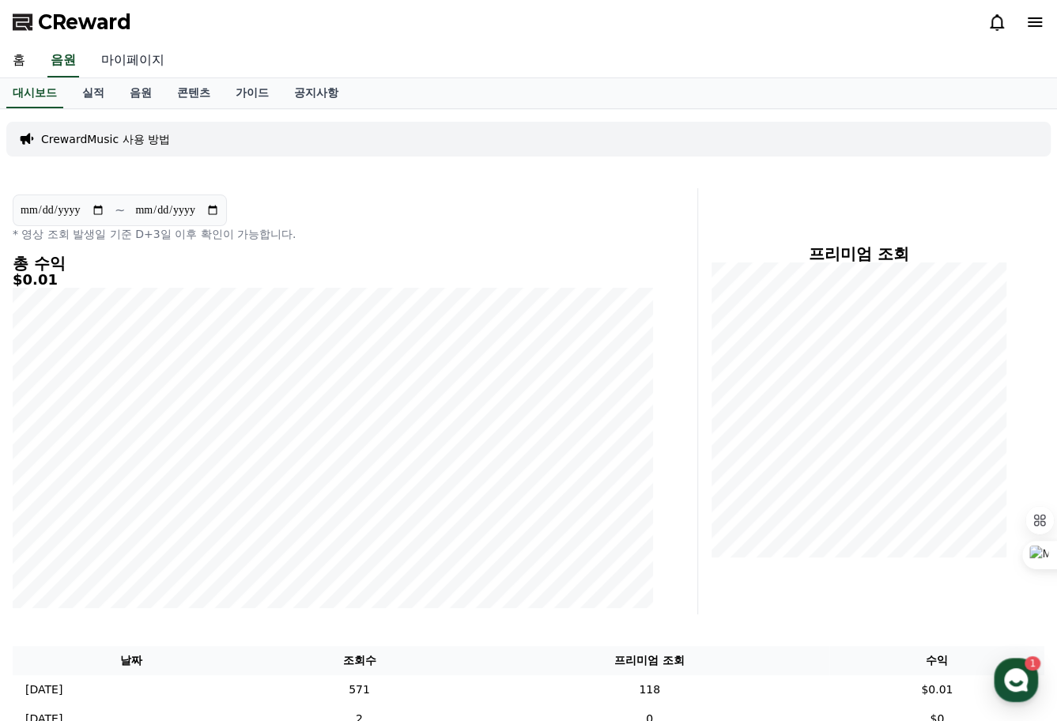
click at [142, 66] on link "마이페이지" at bounding box center [133, 60] width 89 height 33
select select "**********"
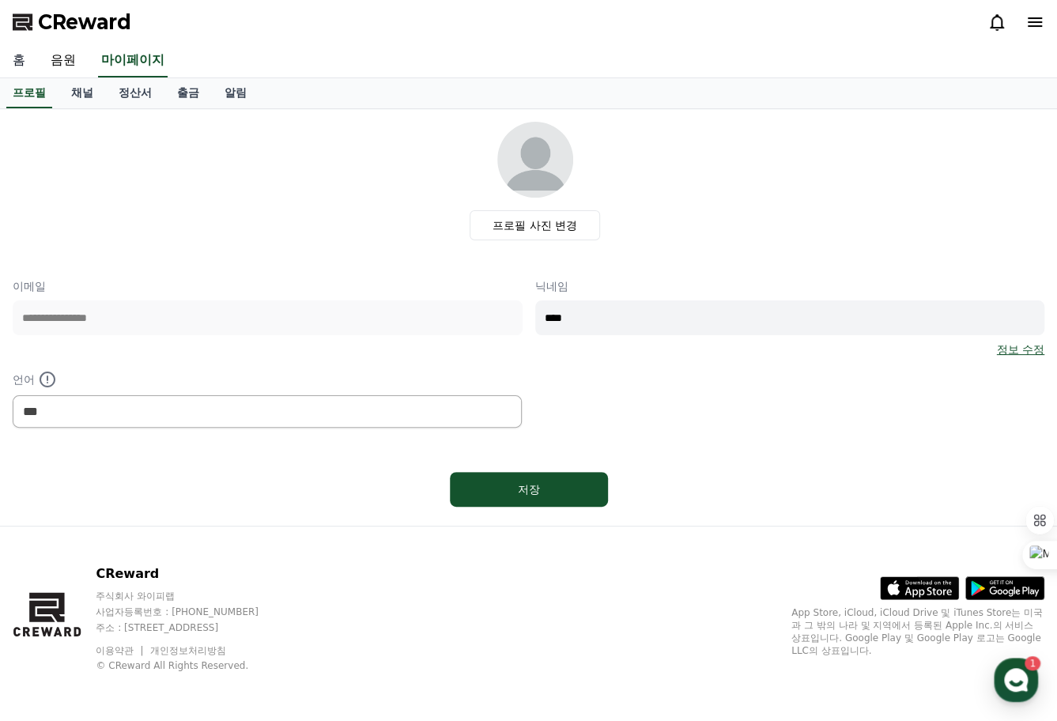
click at [19, 62] on link "홈" at bounding box center [19, 60] width 38 height 33
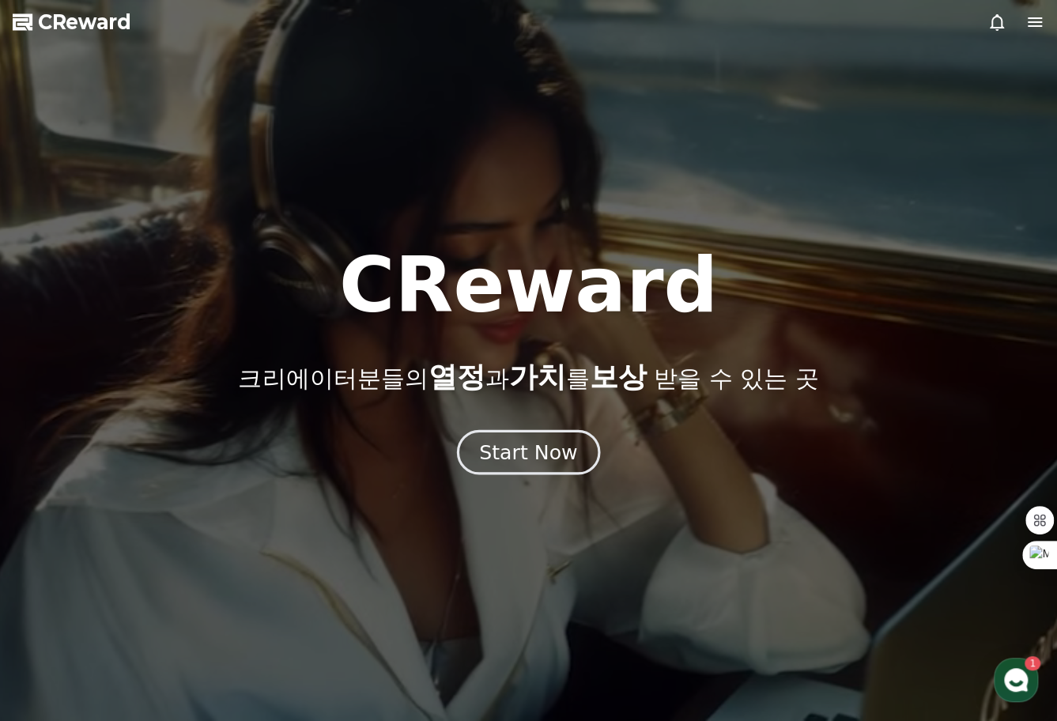
click at [525, 447] on div "Start Now" at bounding box center [528, 452] width 98 height 27
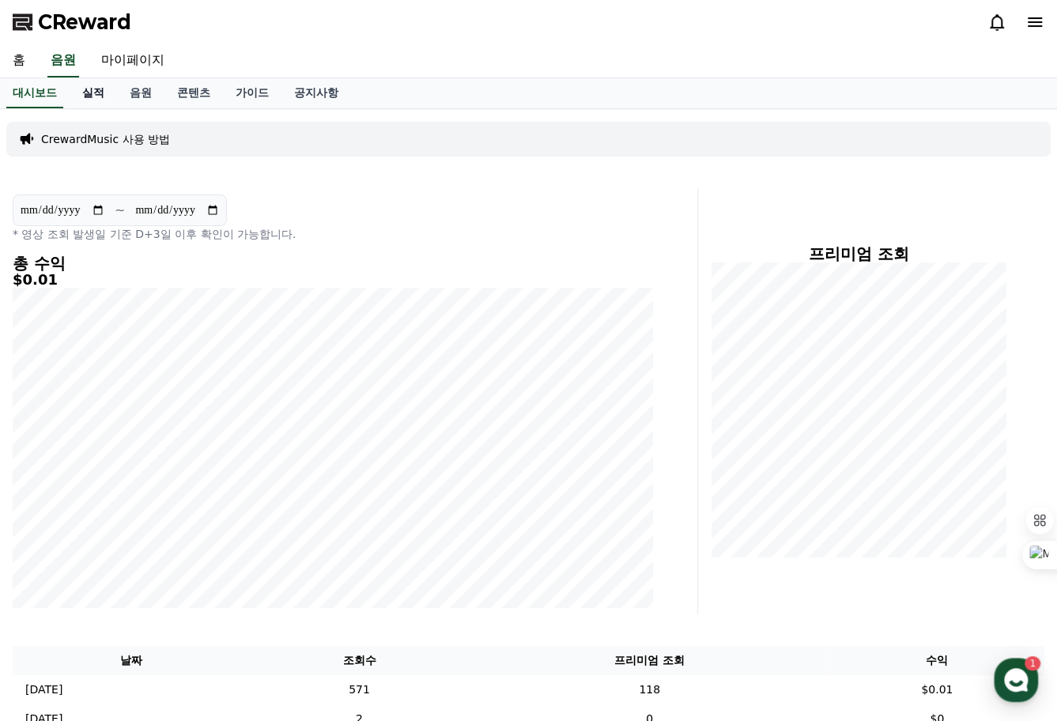
click at [95, 98] on link "실적" at bounding box center [93, 93] width 47 height 30
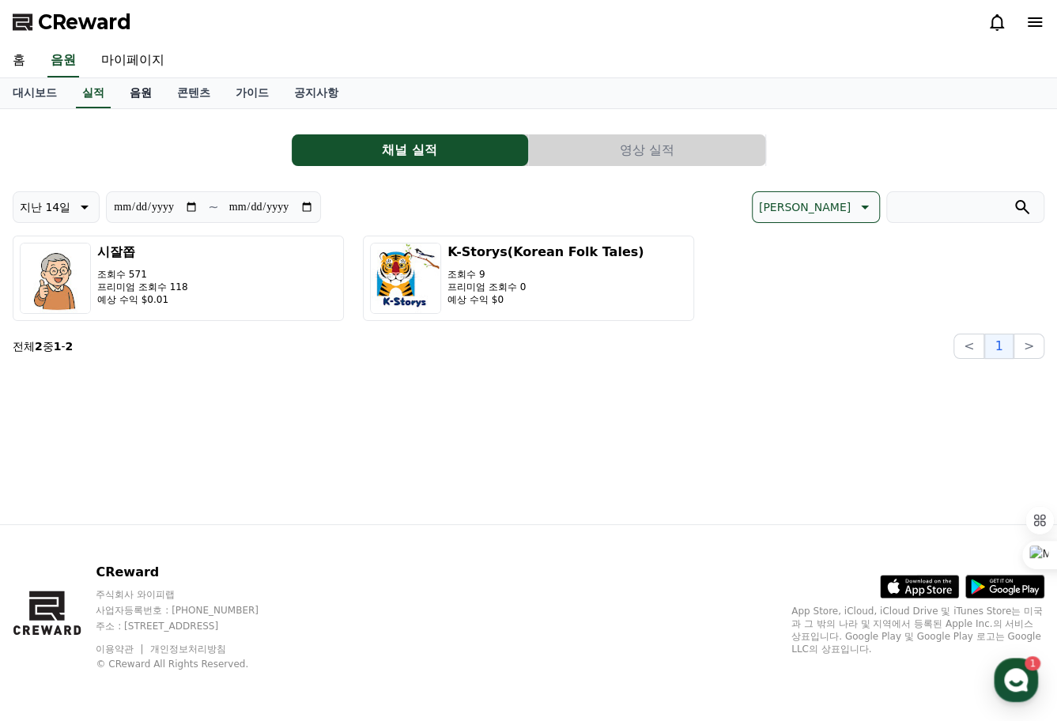
click at [139, 98] on link "음원" at bounding box center [140, 93] width 47 height 30
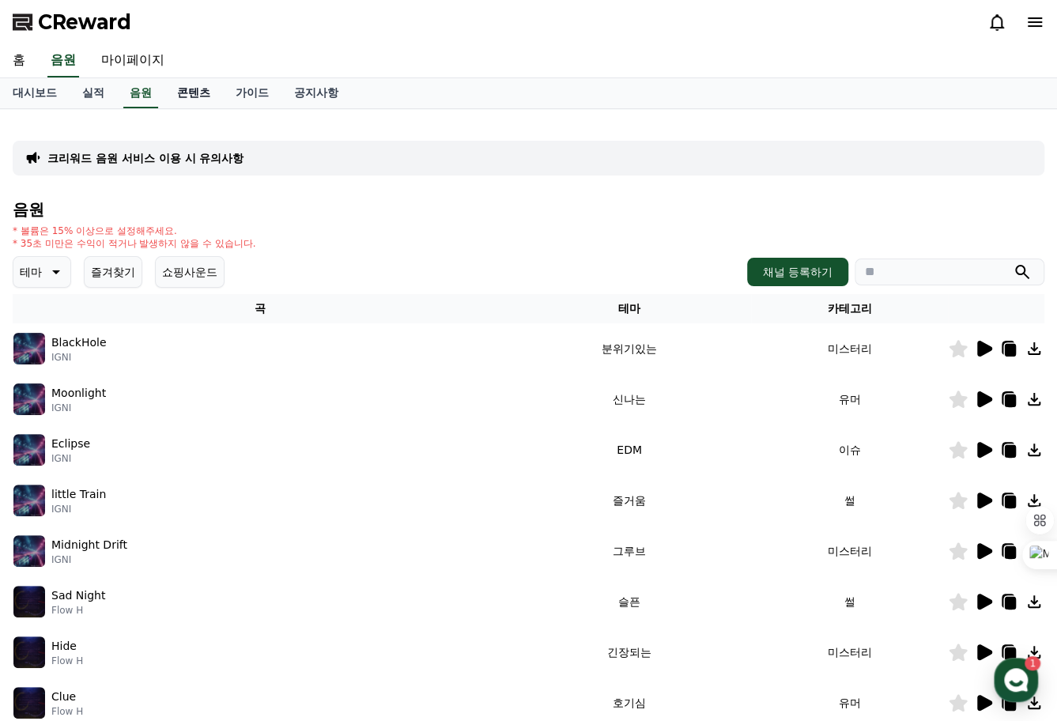
click at [197, 96] on link "콘텐츠" at bounding box center [193, 93] width 58 height 30
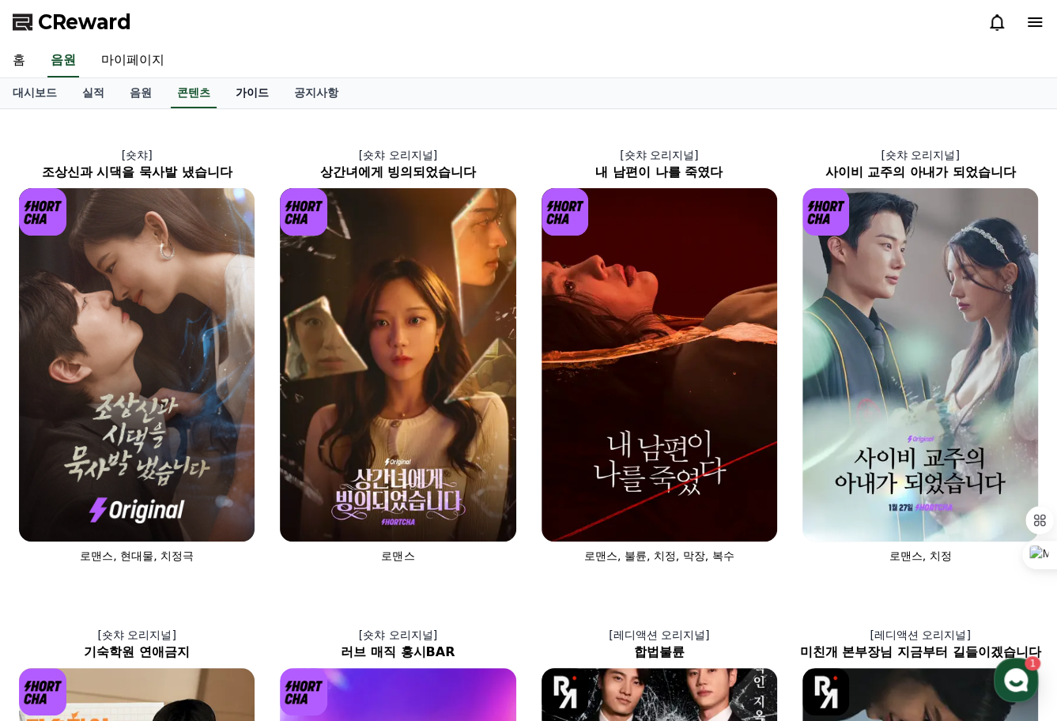
click at [251, 99] on link "가이드" at bounding box center [252, 93] width 58 height 30
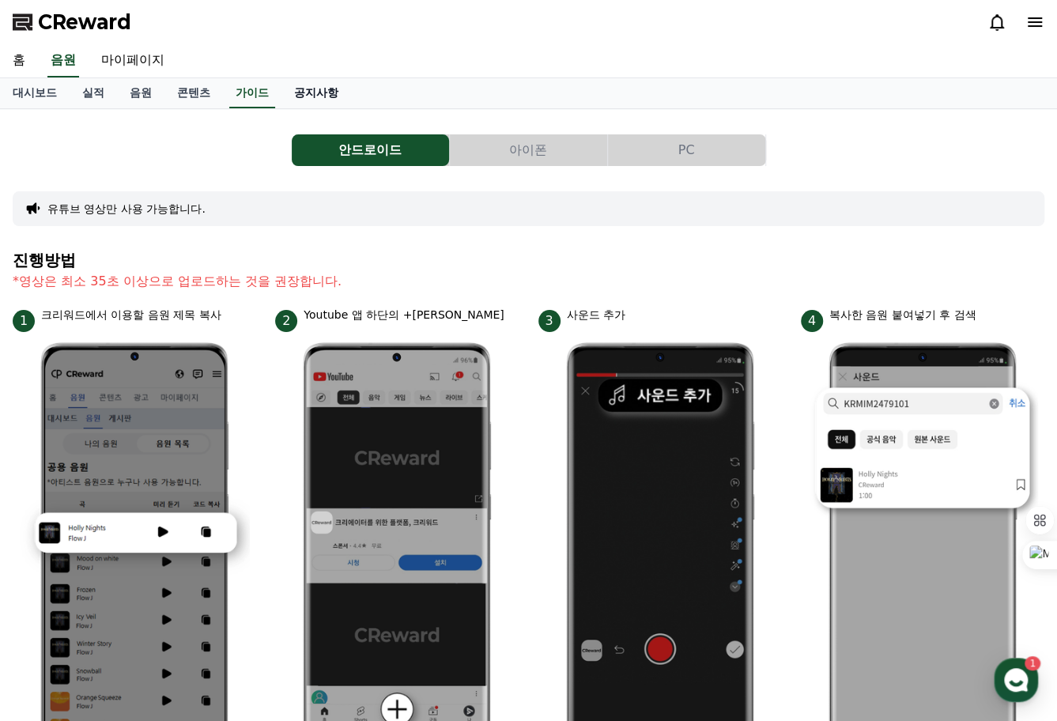
click at [327, 94] on link "공지사항" at bounding box center [316, 93] width 70 height 30
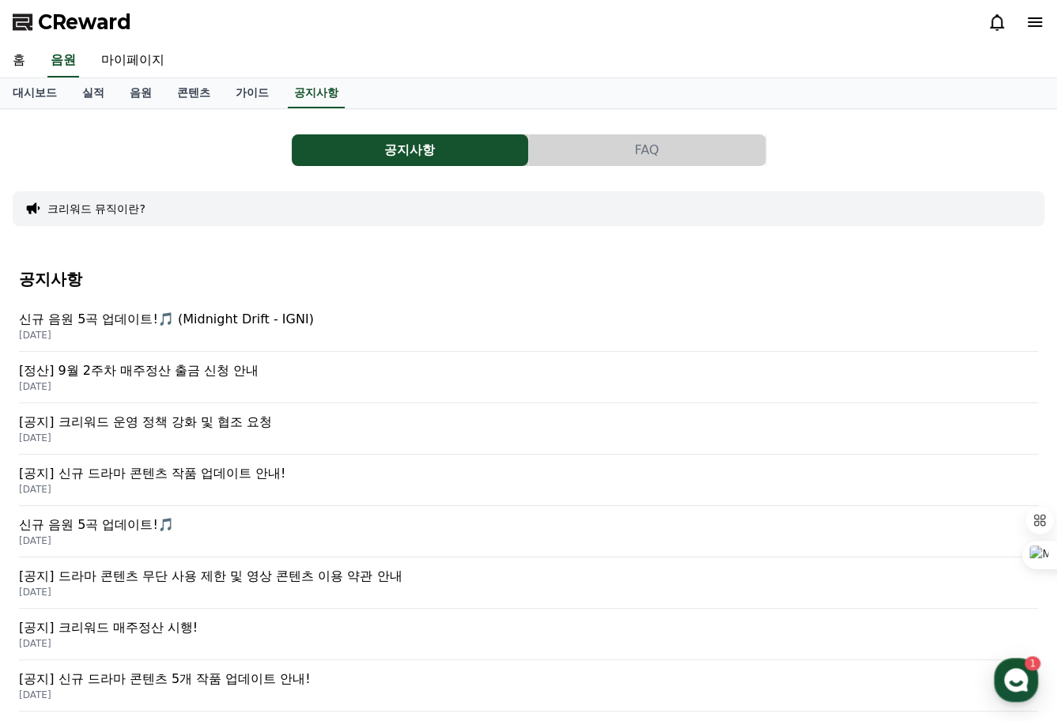
click at [111, 26] on span "CReward" at bounding box center [84, 21] width 93 height 25
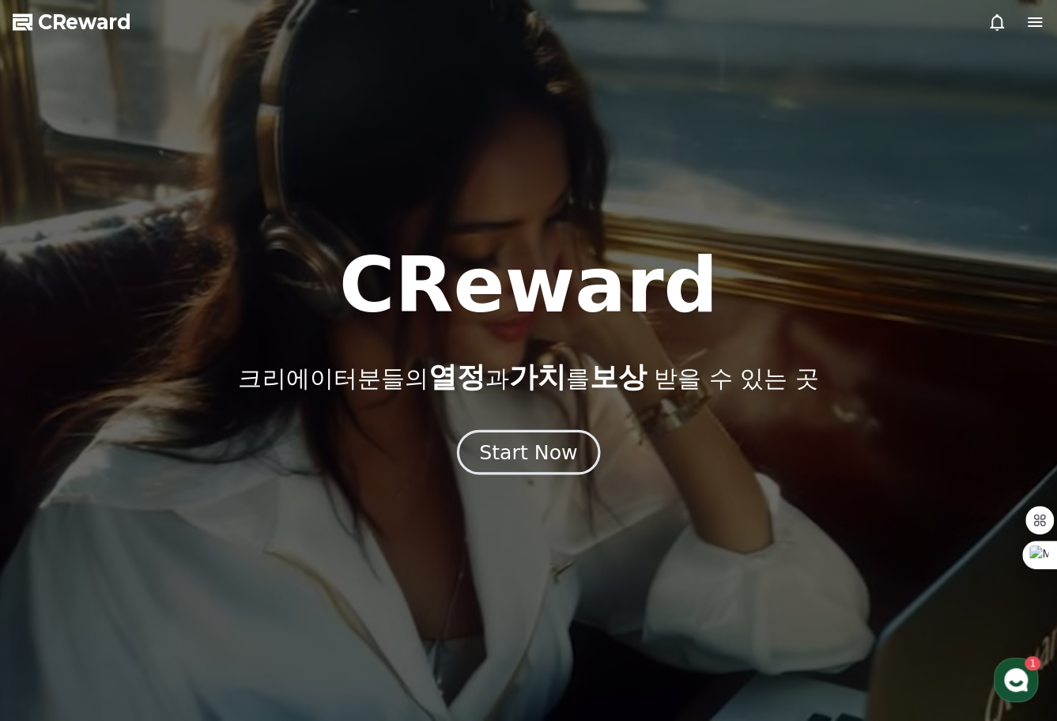
click at [515, 463] on div "Start Now" at bounding box center [528, 452] width 98 height 27
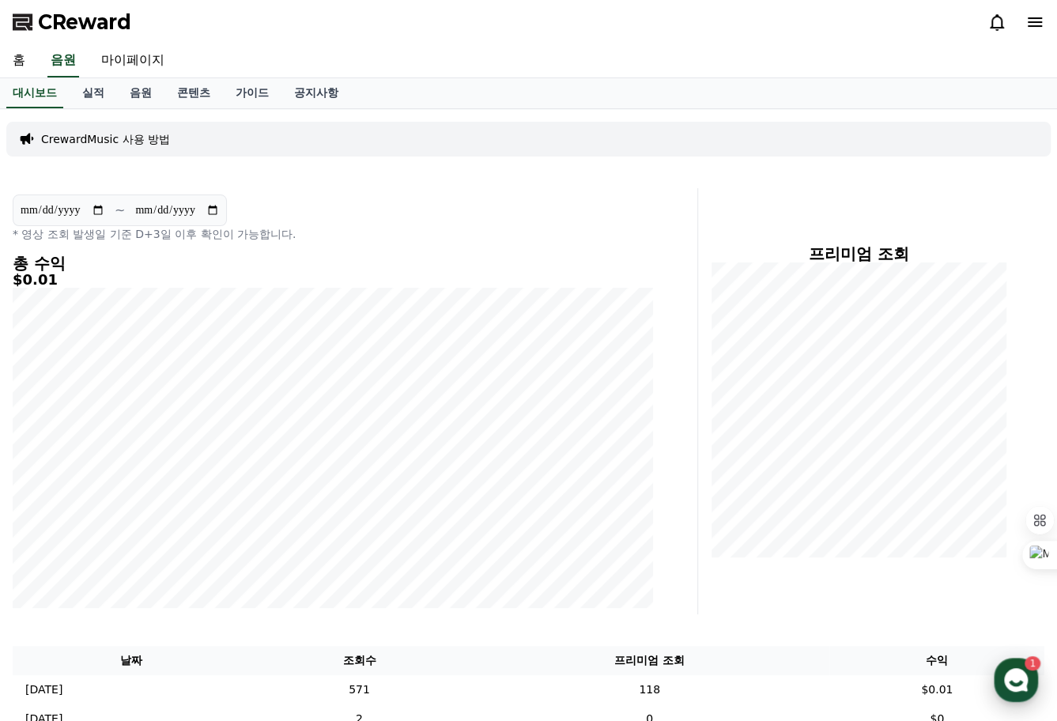
click at [1020, 677] on use "button" at bounding box center [1016, 680] width 24 height 24
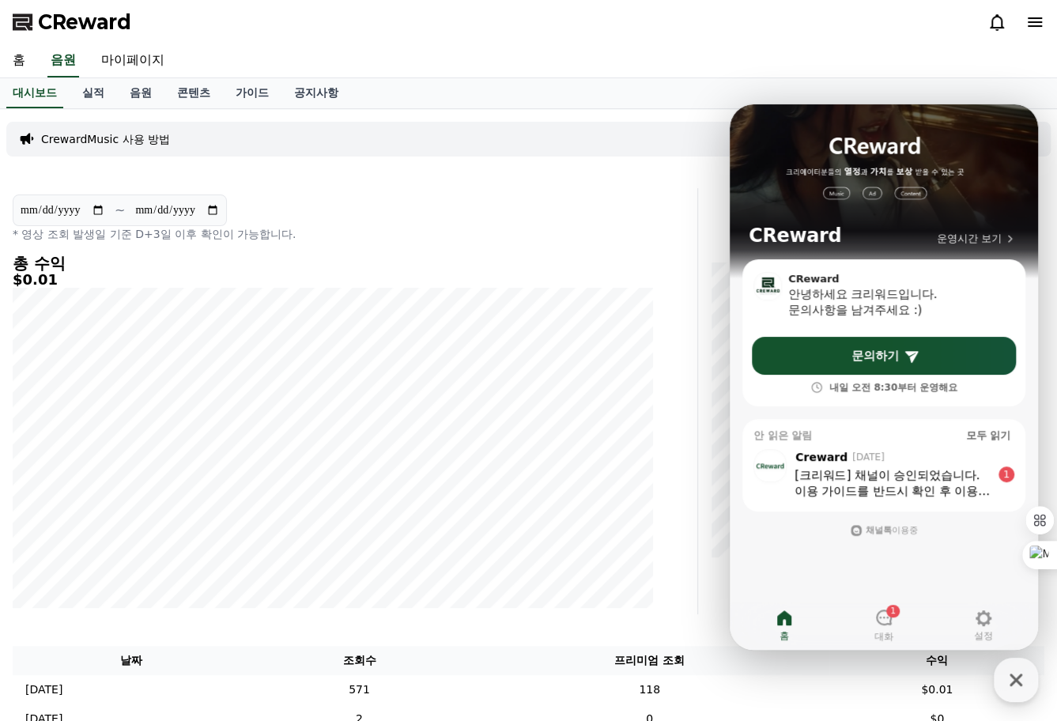
click at [891, 478] on div "[크리워드] 채널이 승인되었습니다." at bounding box center [892, 475] width 196 height 16
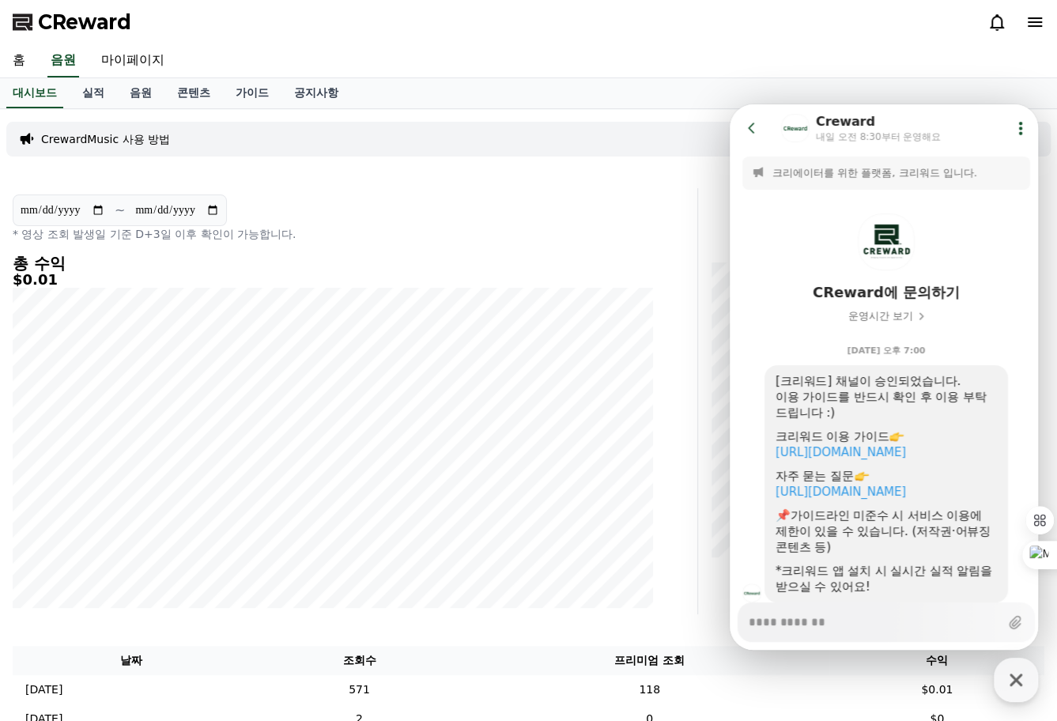
click at [354, 202] on div "**********" at bounding box center [333, 217] width 640 height 47
click at [911, 50] on div "홈 음원 마이페이지" at bounding box center [528, 60] width 1057 height 33
drag, startPoint x: 248, startPoint y: 90, endPoint x: 256, endPoint y: 100, distance: 13.0
click at [248, 90] on link "가이드" at bounding box center [252, 93] width 58 height 30
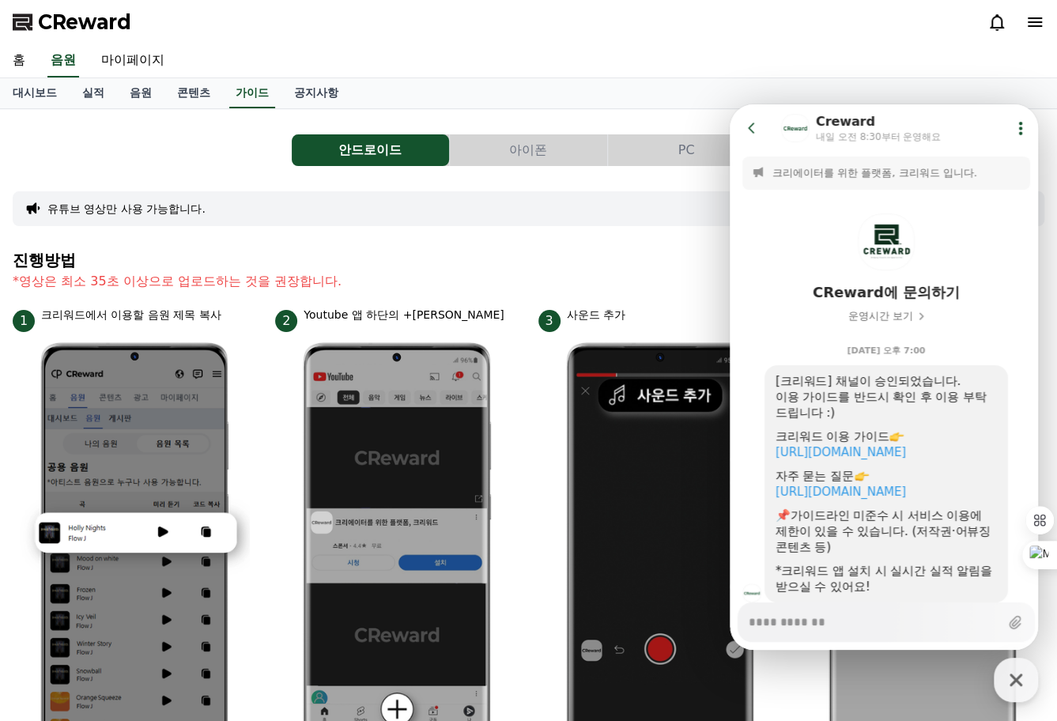
click at [690, 152] on button "PC" at bounding box center [686, 150] width 157 height 32
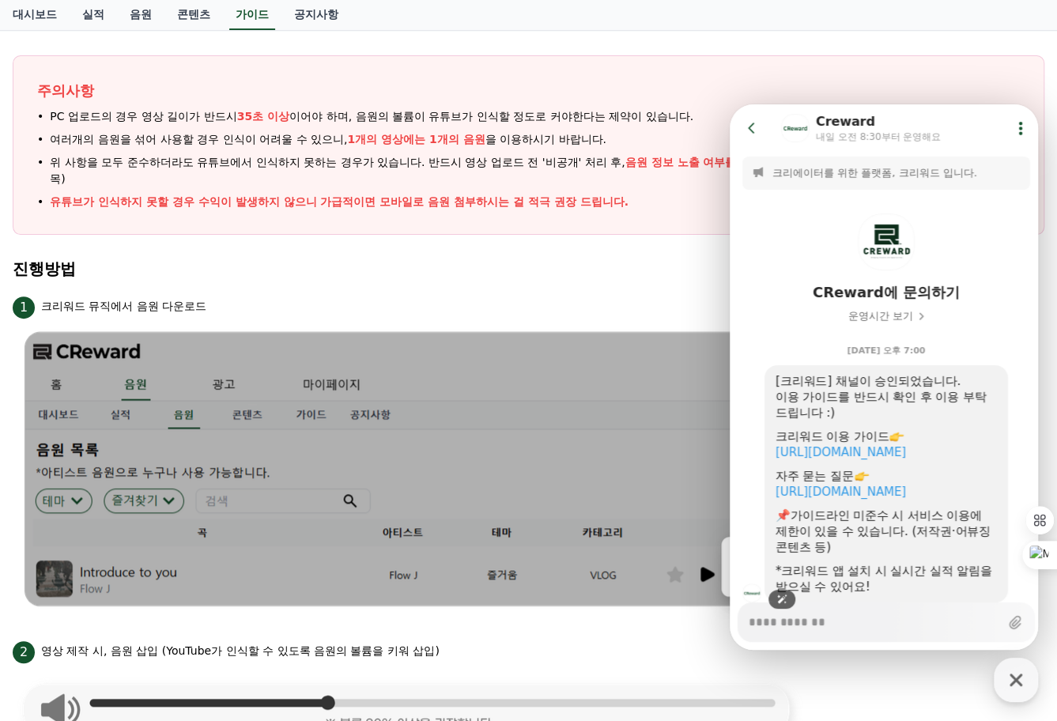
scroll to position [237, 0]
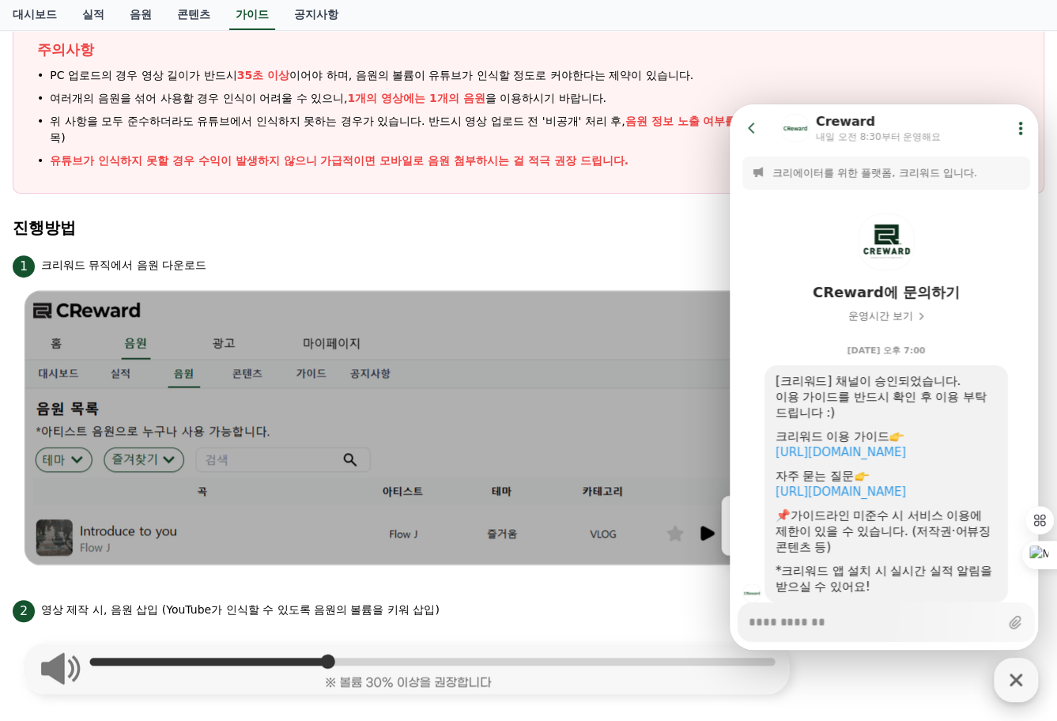
click at [1015, 677] on icon "button" at bounding box center [1015, 679] width 28 height 28
type textarea "*"
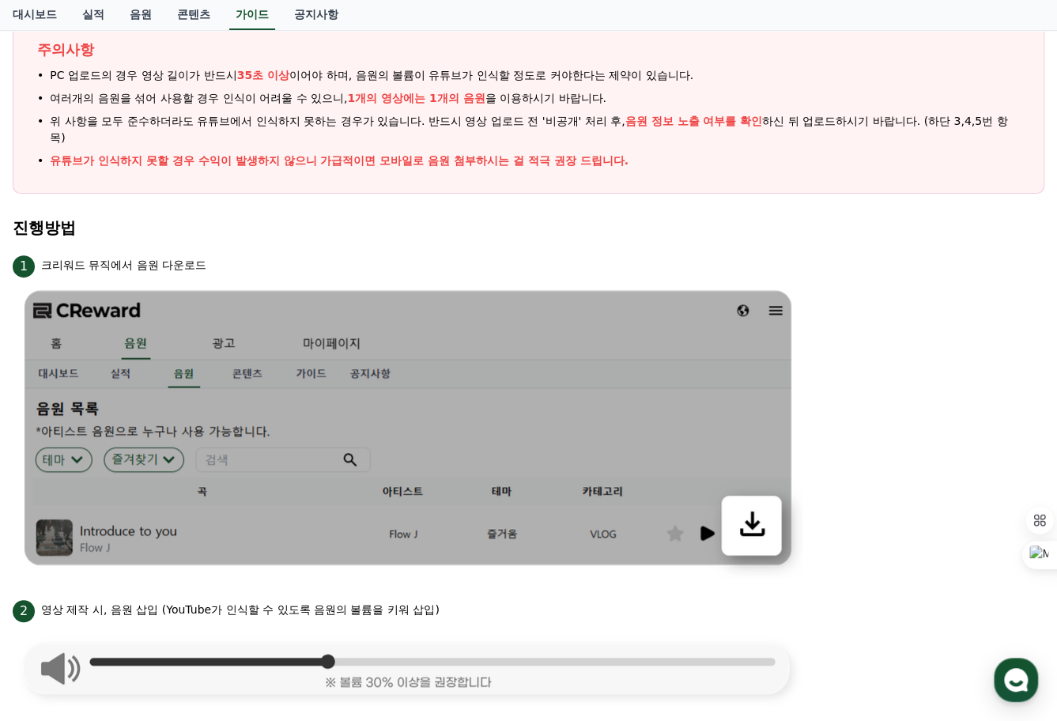
drag, startPoint x: 332, startPoint y: 223, endPoint x: 343, endPoint y: 219, distance: 11.7
click at [332, 223] on h4 "진행방법" at bounding box center [528, 227] width 1031 height 17
click at [96, 13] on link "실적" at bounding box center [93, 15] width 47 height 30
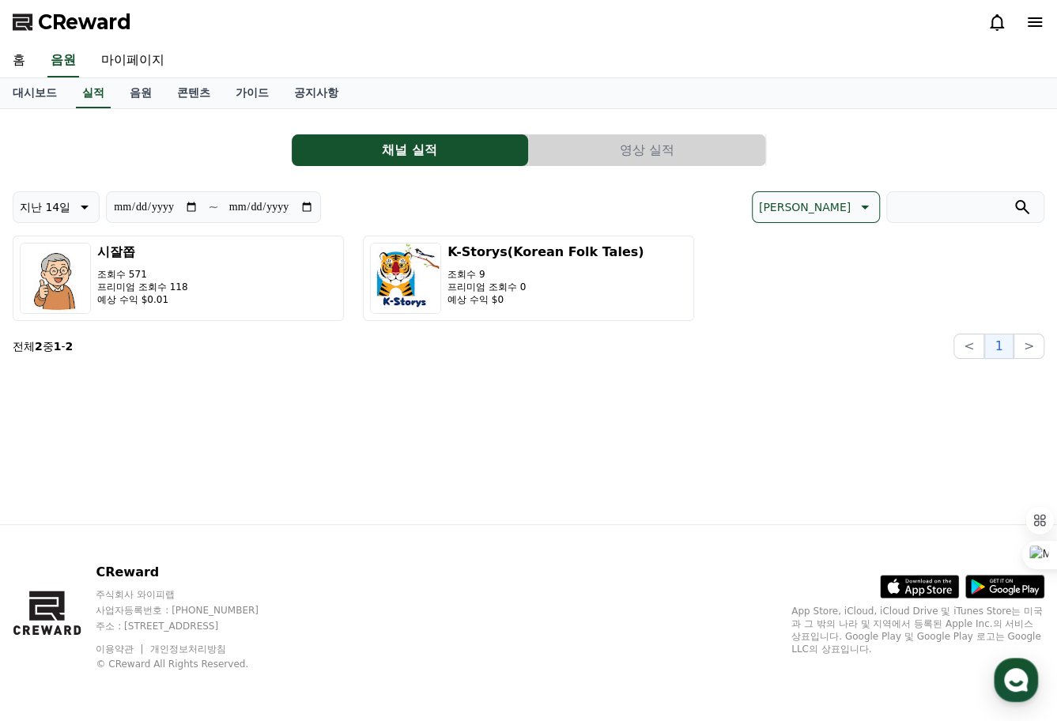
click at [85, 28] on span "CReward" at bounding box center [84, 21] width 93 height 25
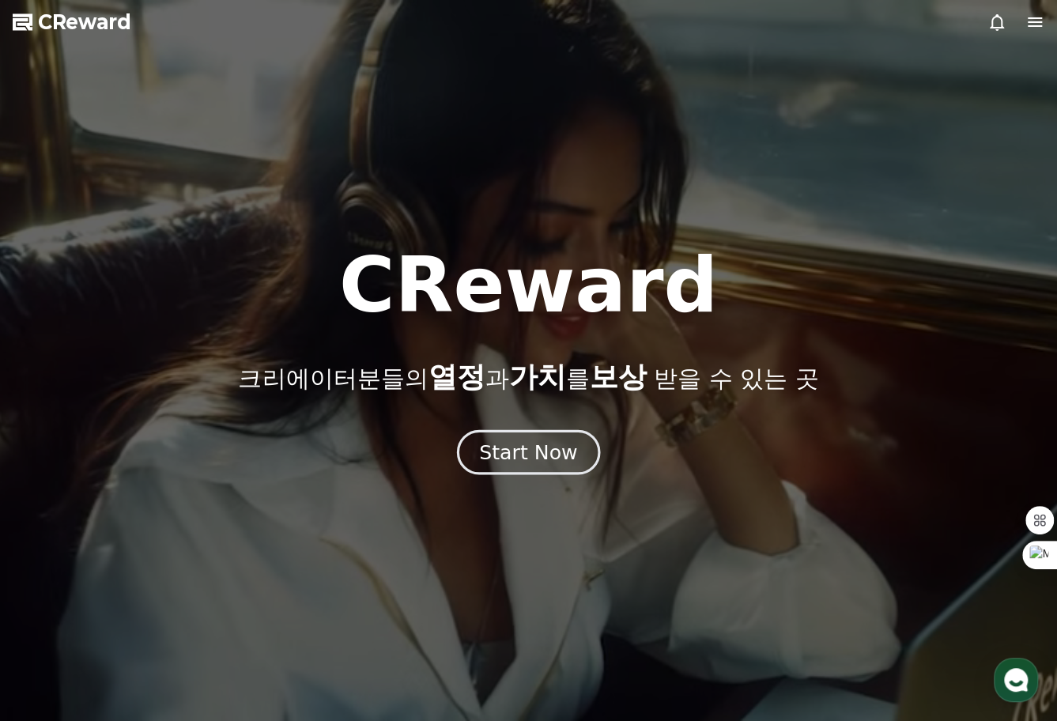
click at [533, 456] on div "Start Now" at bounding box center [528, 452] width 98 height 27
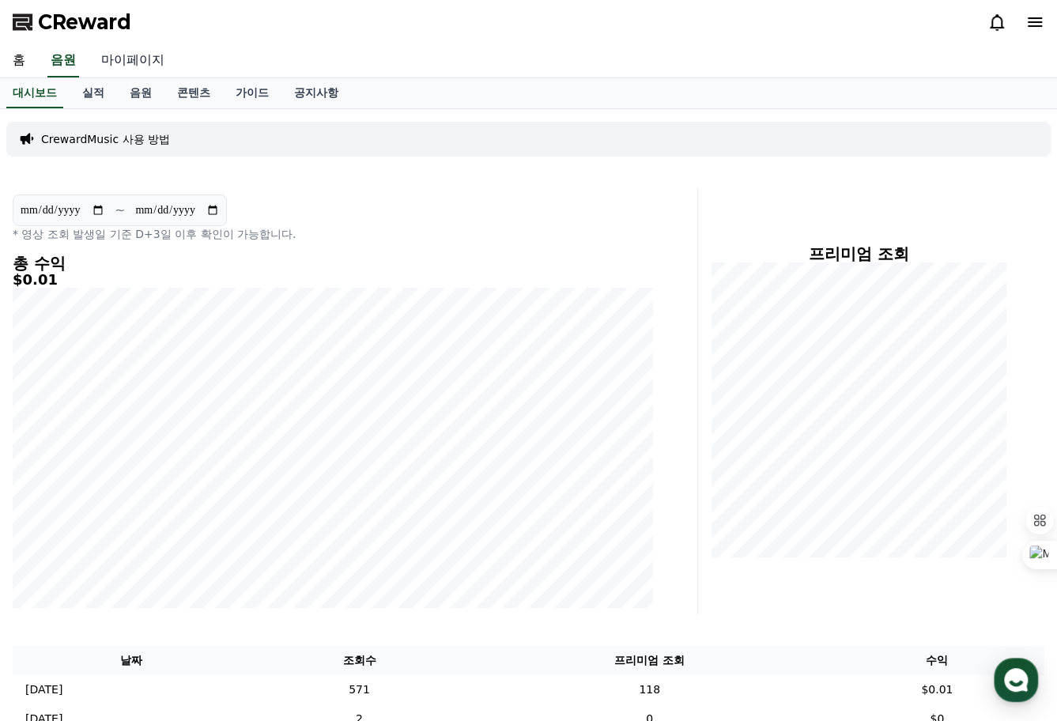
click at [125, 53] on link "마이페이지" at bounding box center [133, 60] width 89 height 33
select select "**********"
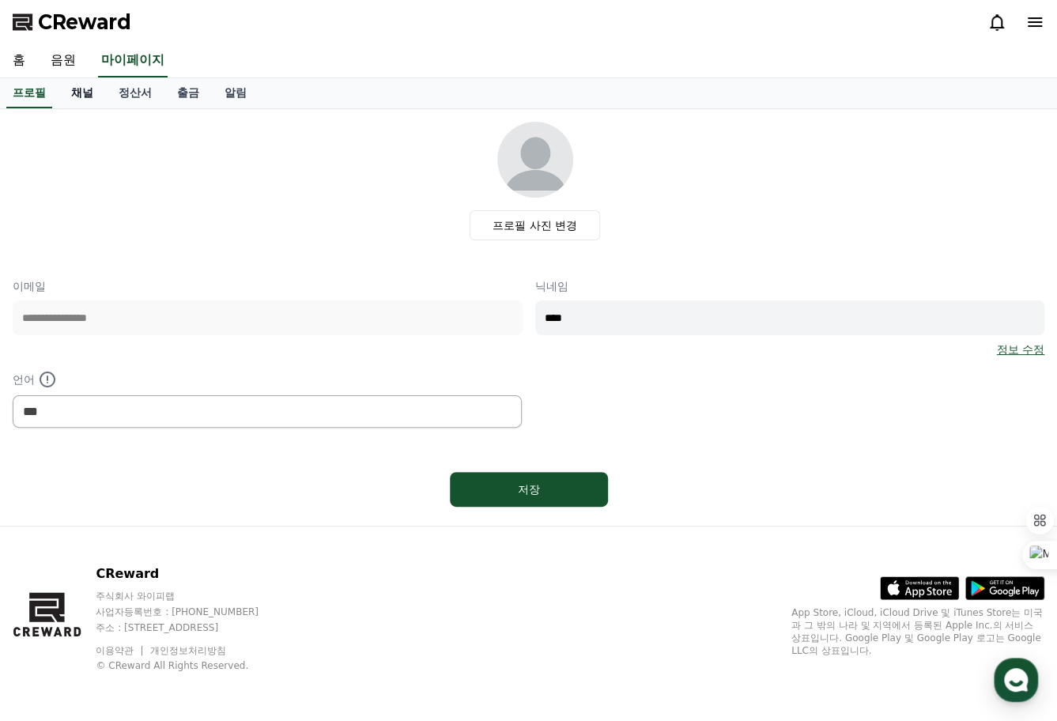
click at [85, 94] on link "채널" at bounding box center [81, 93] width 47 height 30
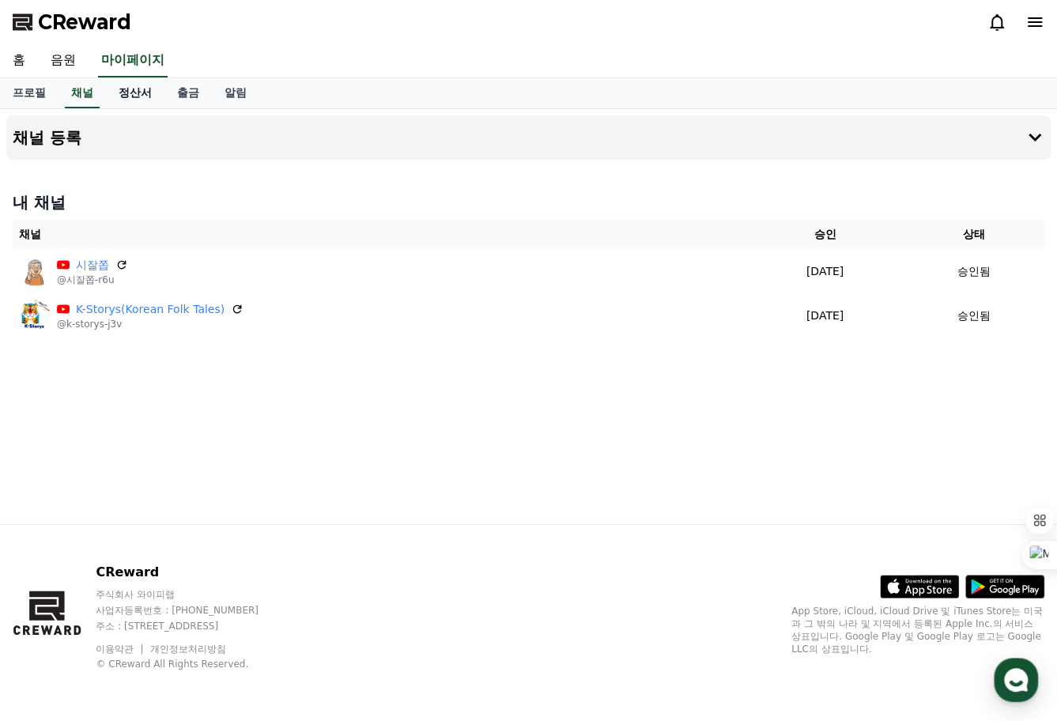
click at [138, 97] on link "정산서" at bounding box center [135, 93] width 58 height 30
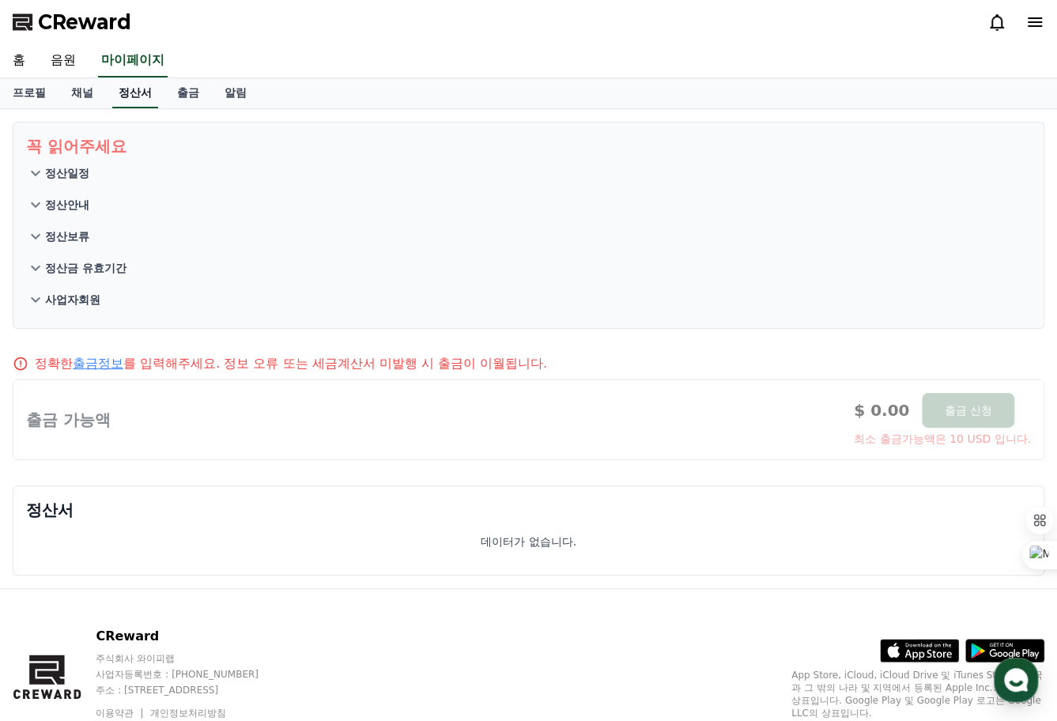
click at [138, 97] on link "정산서" at bounding box center [135, 93] width 46 height 30
click at [190, 99] on link "출금" at bounding box center [187, 93] width 47 height 30
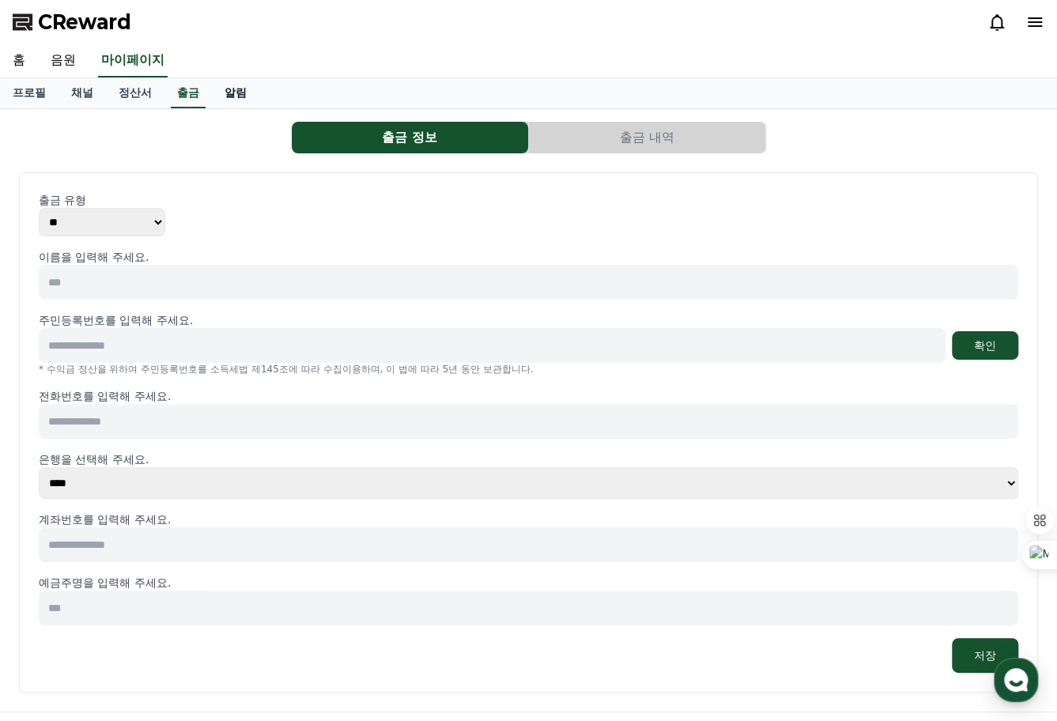
click at [234, 96] on link "알림" at bounding box center [235, 93] width 47 height 30
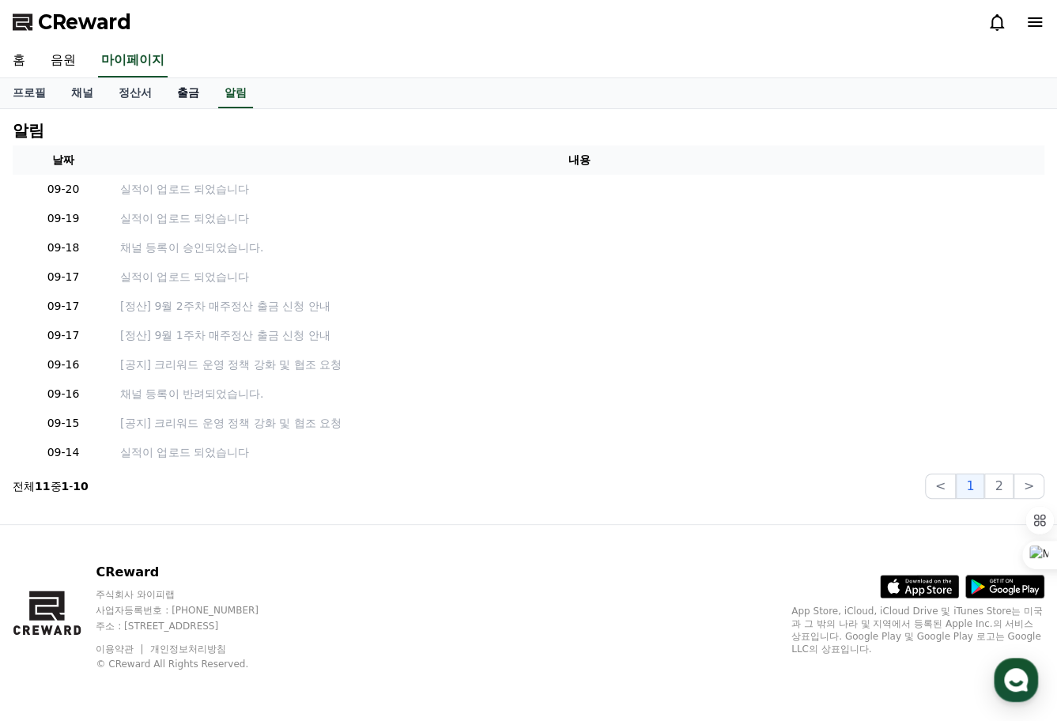
click at [181, 88] on link "출금" at bounding box center [187, 93] width 47 height 30
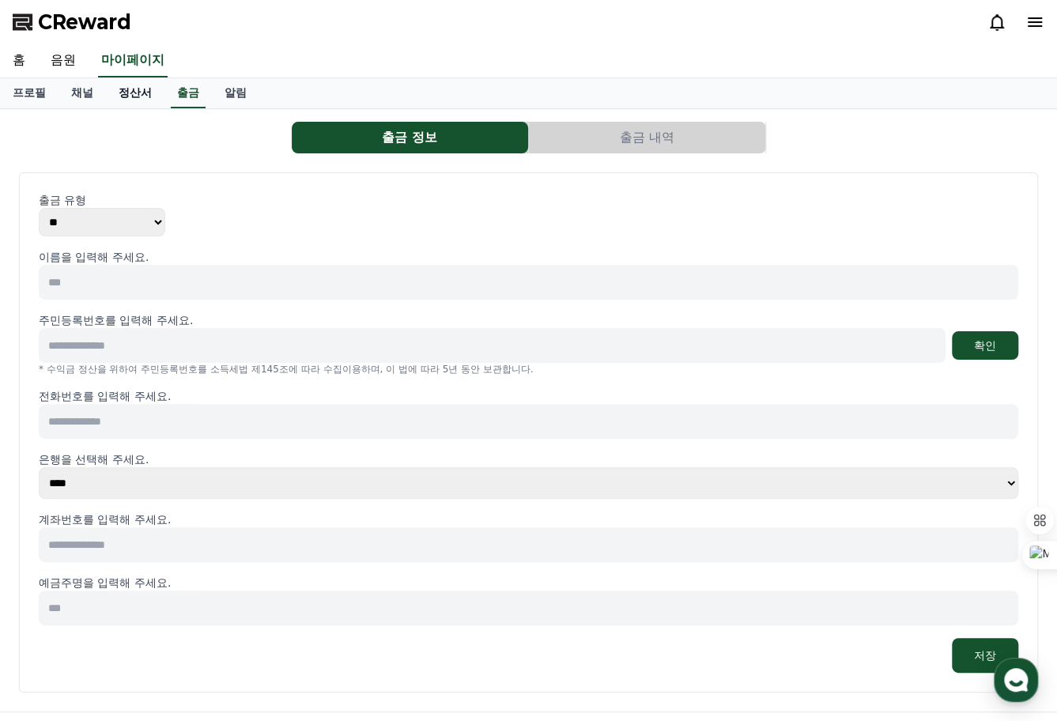
click at [143, 86] on link "정산서" at bounding box center [135, 93] width 58 height 30
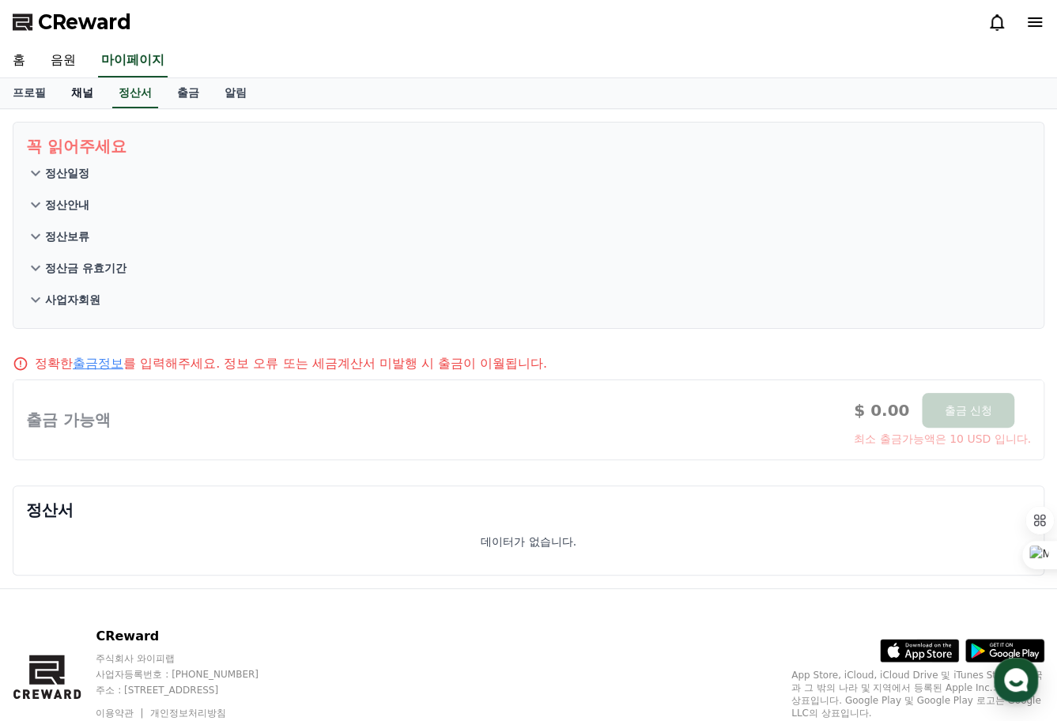
click at [89, 90] on link "채널" at bounding box center [81, 93] width 47 height 30
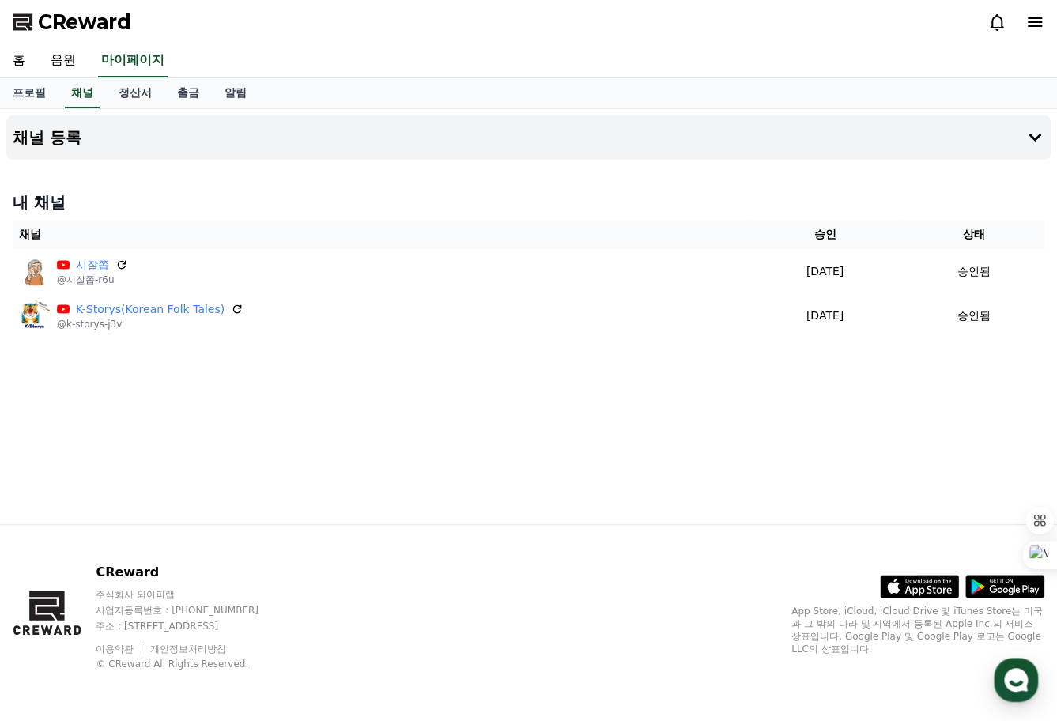
click at [719, 396] on div "채널 등록 내 채널 채널 승인 상태 시잘쫍 @시잘쫍-r6u [DATE] 09-18 승인됨 K-Storys(Korean Folk Tales) @…" at bounding box center [528, 316] width 1057 height 415
click at [673, 48] on div "홈 음원 마이페이지" at bounding box center [528, 60] width 1057 height 33
